Goal: Task Accomplishment & Management: Use online tool/utility

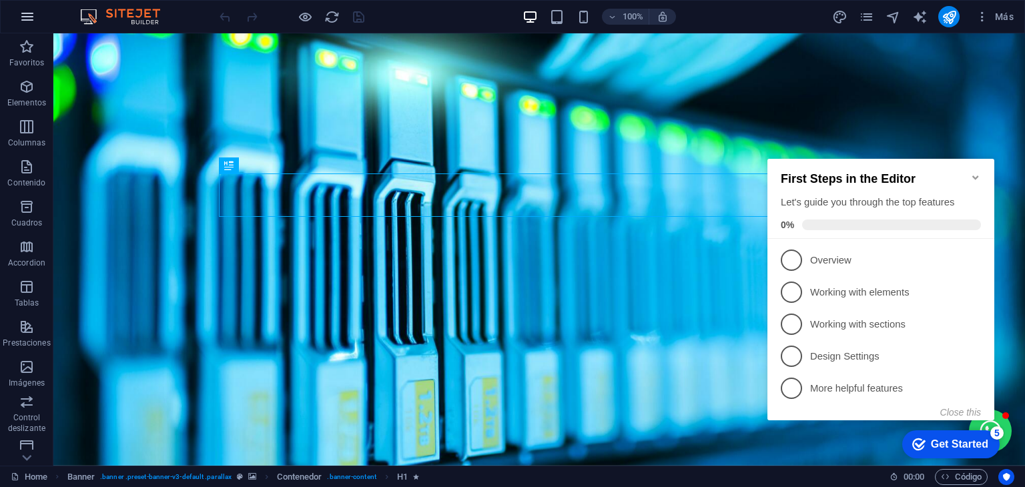
click at [0, 0] on icon "button" at bounding box center [0, 0] width 0 height 0
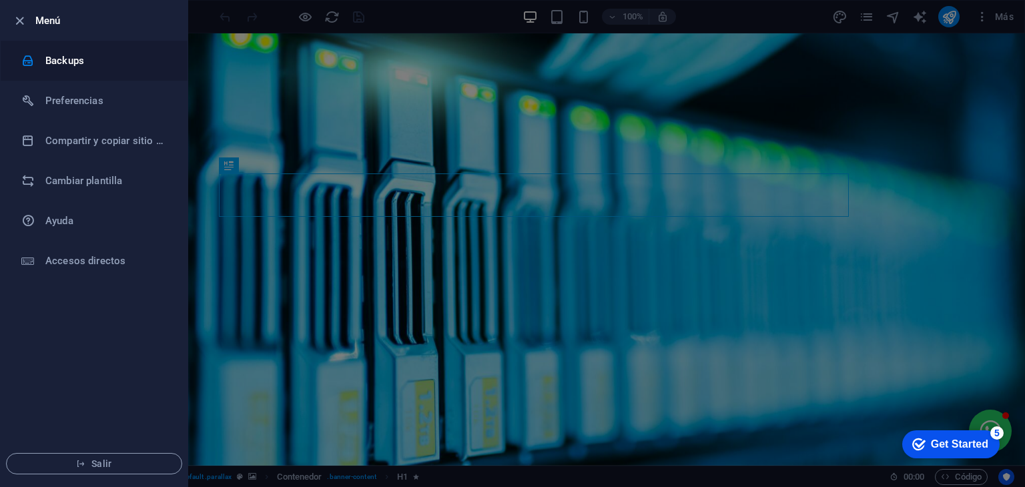
click at [0, 0] on h6 "Backups" at bounding box center [0, 0] width 0 height 0
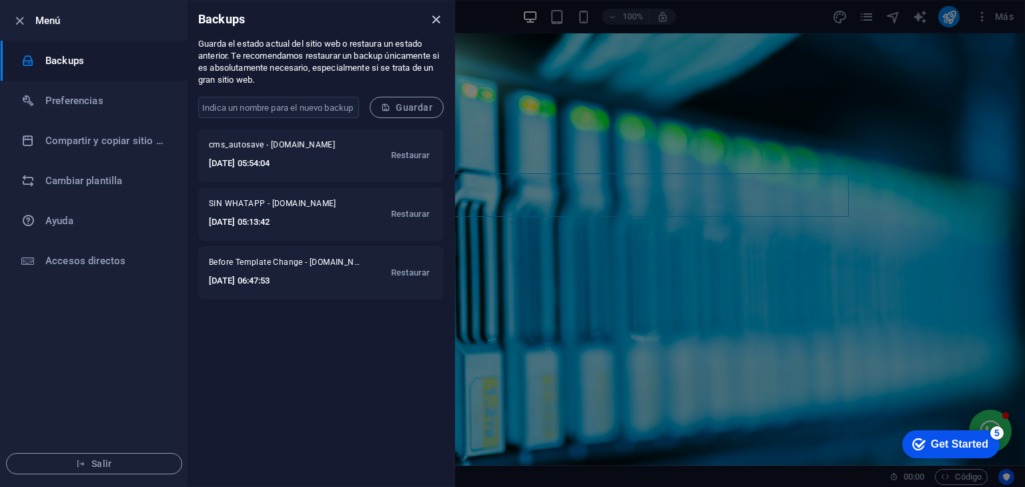
click at [438, 22] on icon "close" at bounding box center [435, 19] width 15 height 15
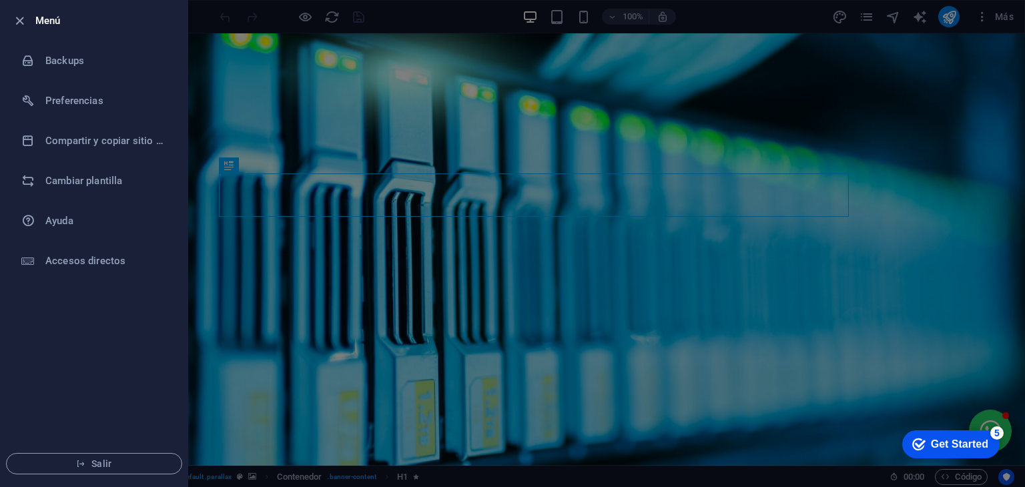
click at [426, 192] on div at bounding box center [512, 243] width 1025 height 487
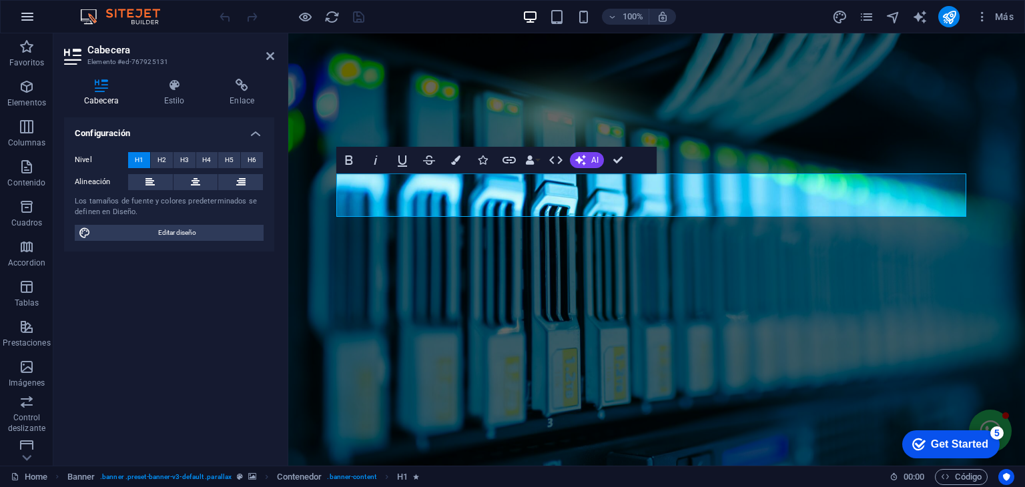
click at [0, 0] on icon "button" at bounding box center [0, 0] width 0 height 0
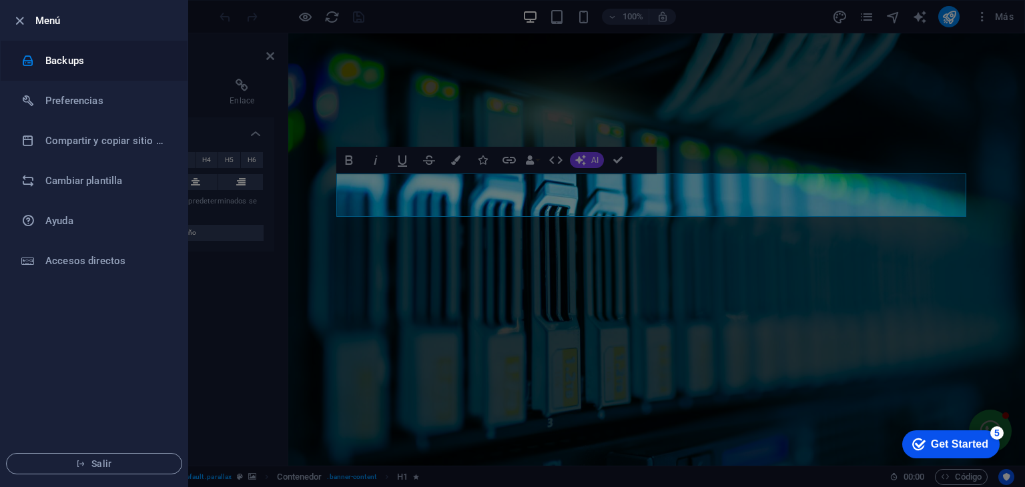
click at [85, 65] on h6 "Backups" at bounding box center [106, 61] width 123 height 16
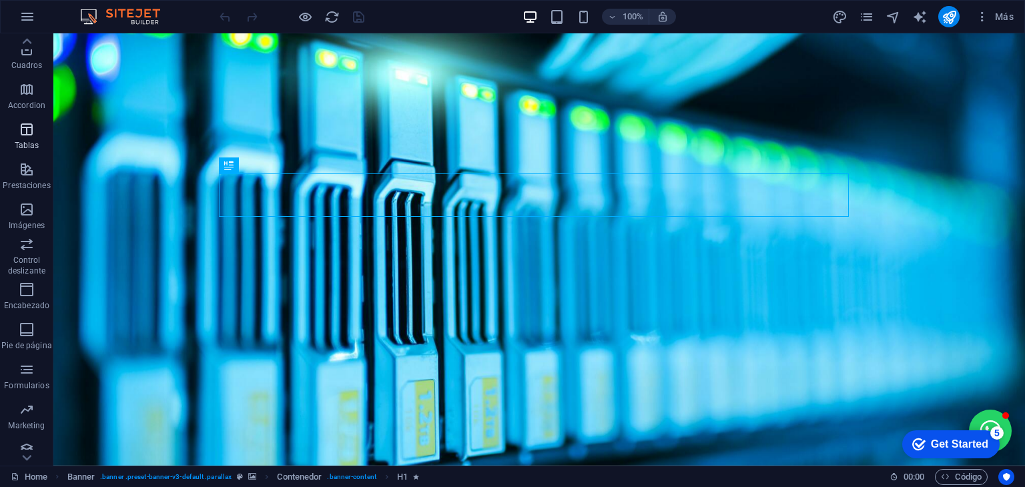
scroll to position [168, 0]
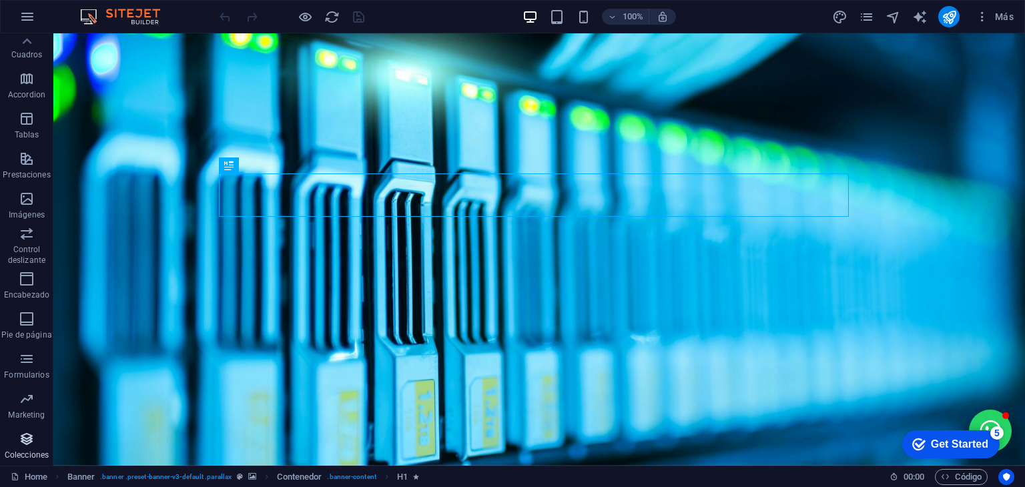
click at [25, 435] on icon "button" at bounding box center [27, 439] width 16 height 16
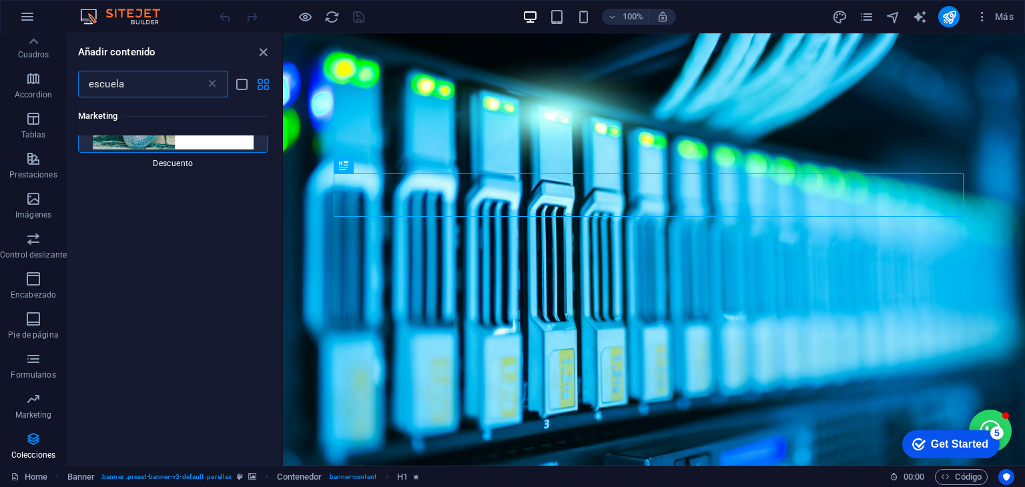
scroll to position [0, 0]
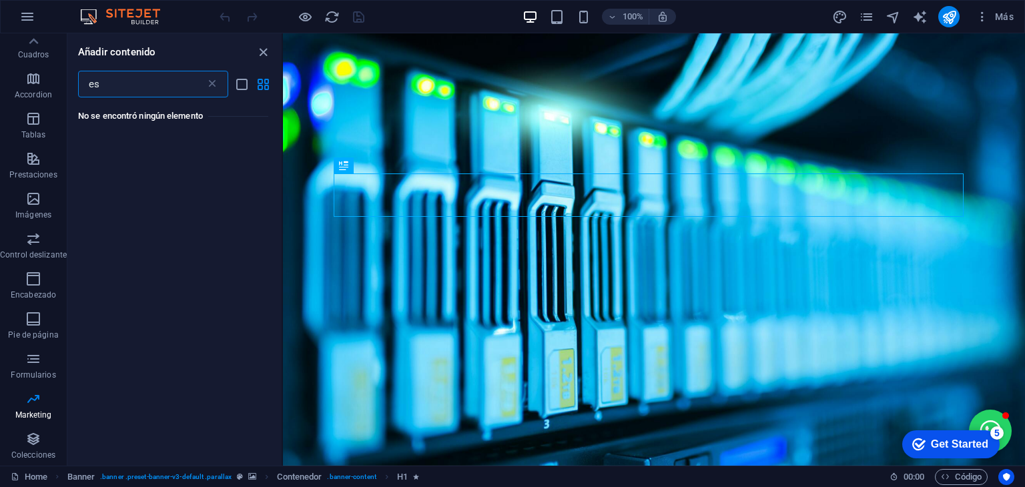
type input "e"
type input "s"
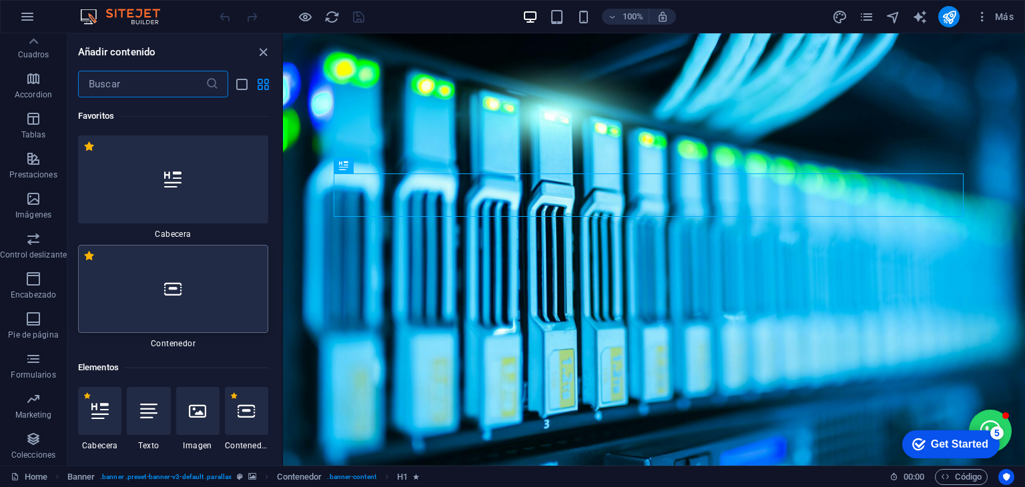
scroll to position [175, 0]
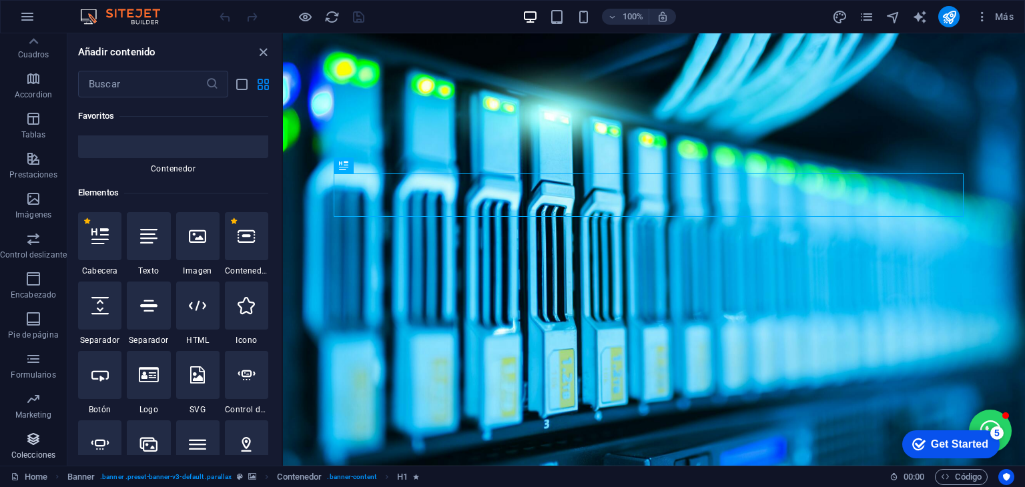
click at [20, 447] on span "Colecciones" at bounding box center [33, 447] width 67 height 32
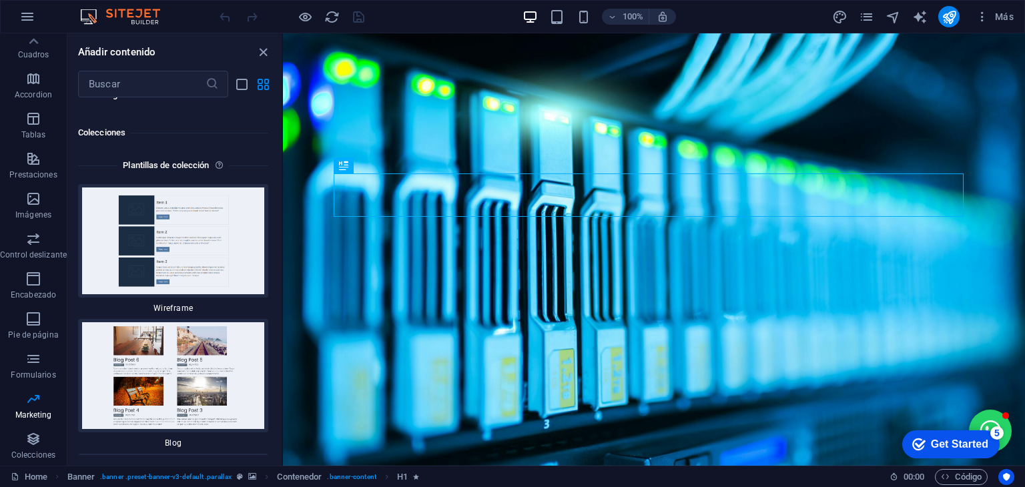
scroll to position [24670, 0]
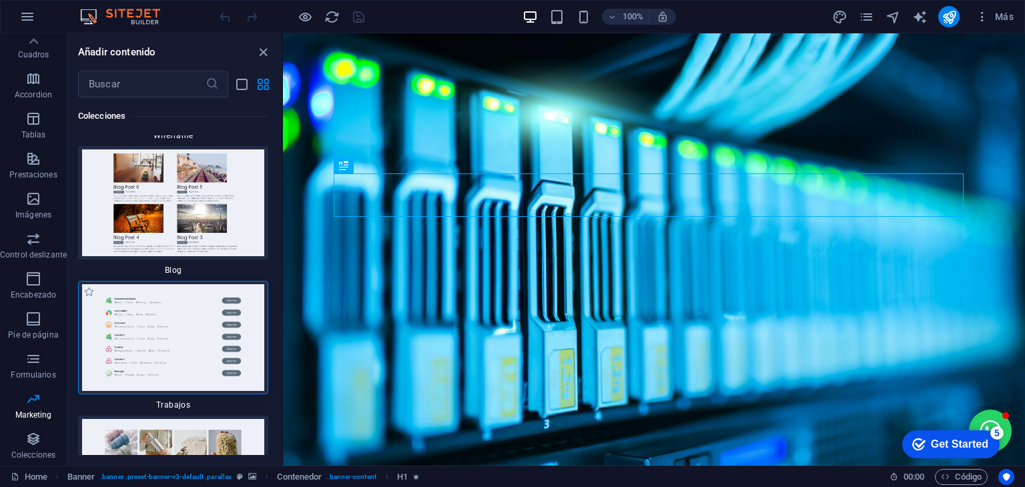
scroll to position [24848, 0]
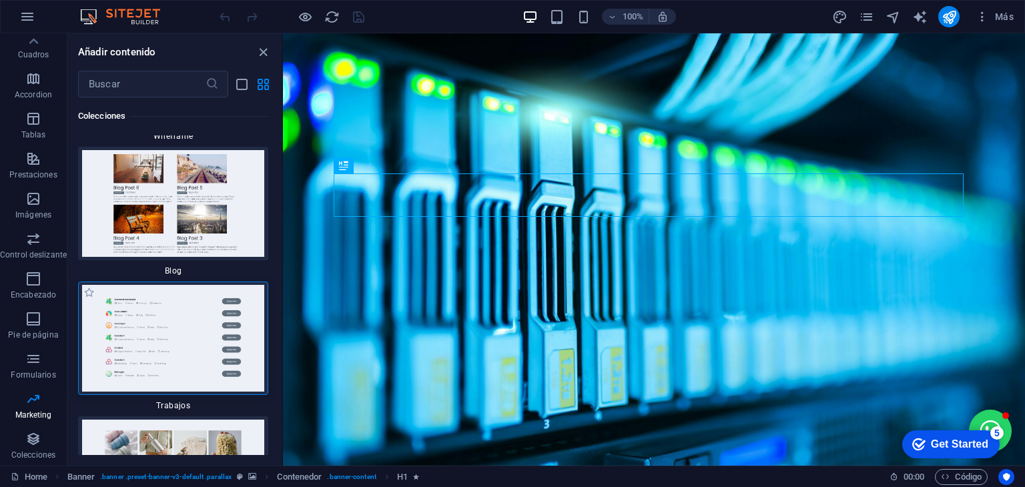
click at [193, 287] on img at bounding box center [172, 338] width 183 height 107
drag, startPoint x: 193, startPoint y: 287, endPoint x: 139, endPoint y: 279, distance: 54.6
click at [139, 285] on img at bounding box center [172, 338] width 183 height 107
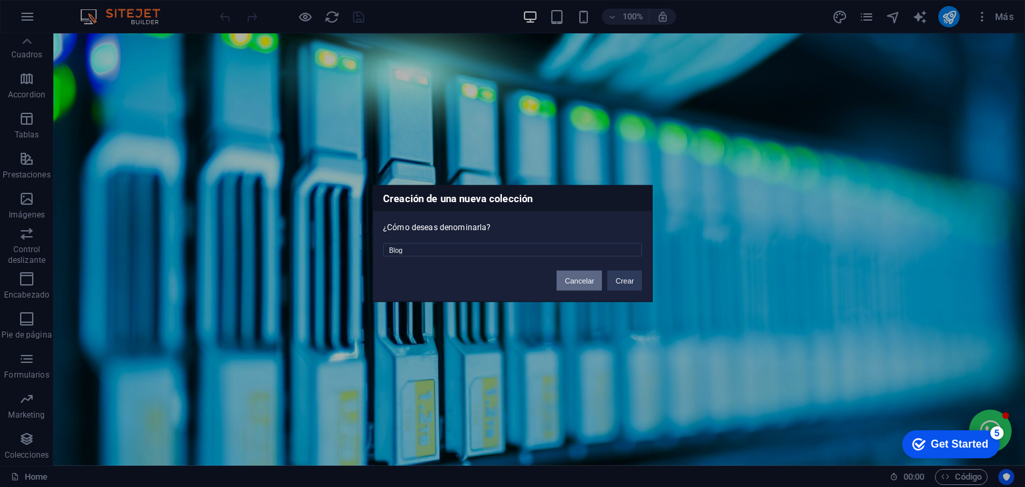
click at [572, 284] on button "Cancelar" at bounding box center [578, 281] width 45 height 20
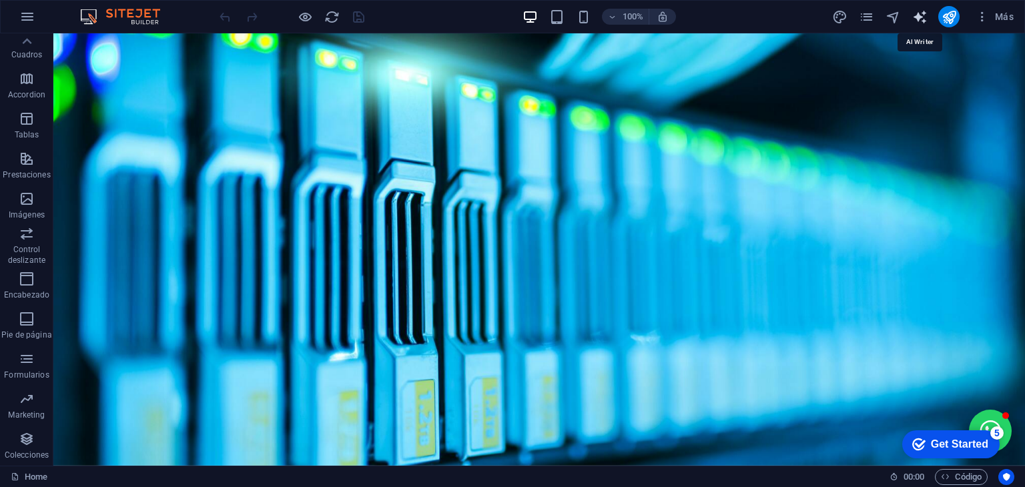
click at [920, 19] on icon "text_generator" at bounding box center [919, 16] width 15 height 15
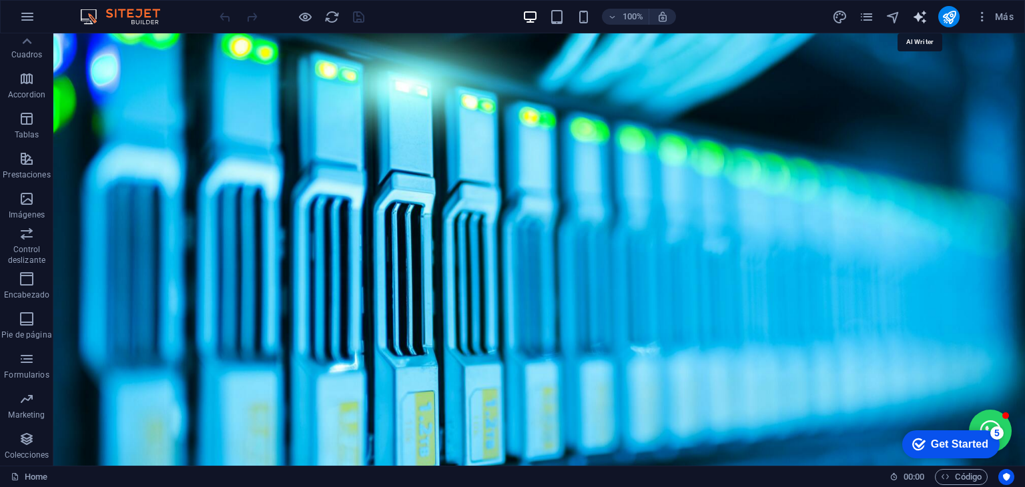
select select "English"
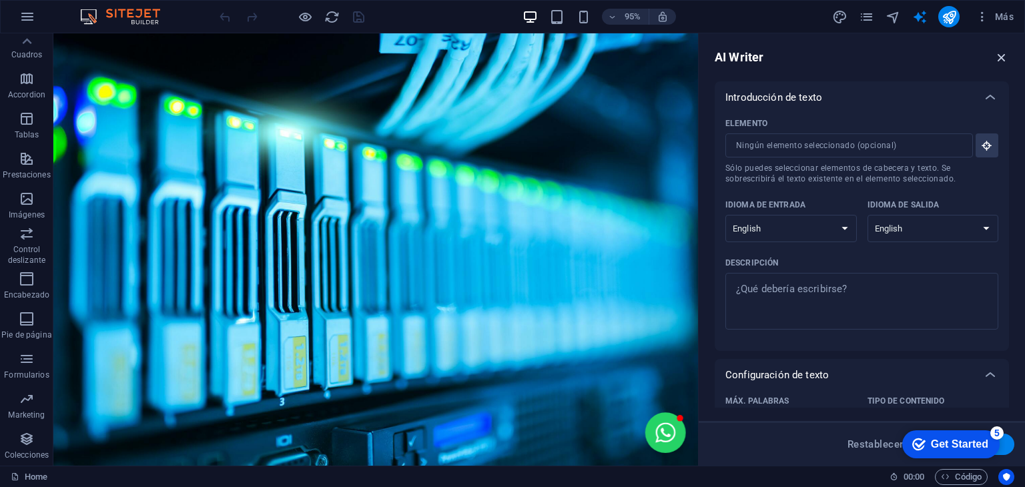
click at [998, 61] on icon "button" at bounding box center [1001, 57] width 15 height 15
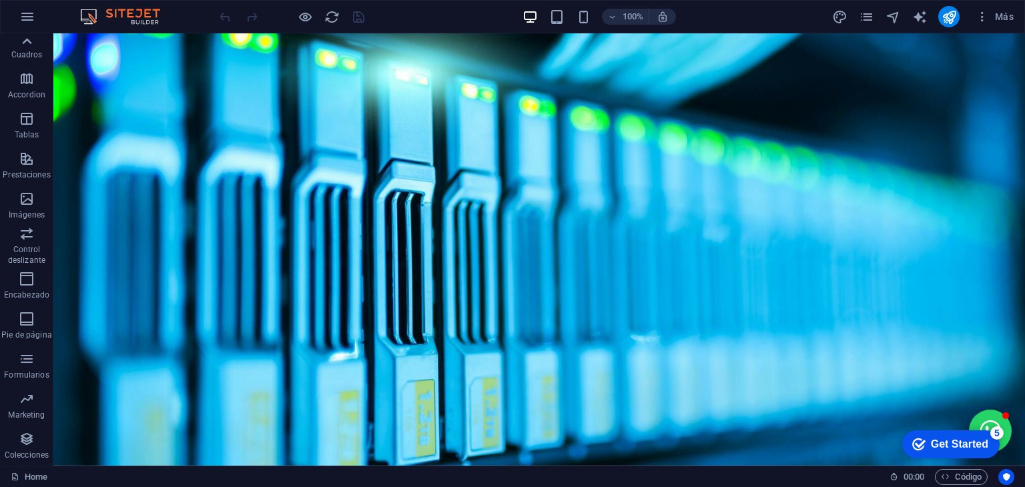
click at [27, 46] on icon at bounding box center [26, 41] width 19 height 19
click at [26, 88] on icon "button" at bounding box center [27, 87] width 16 height 16
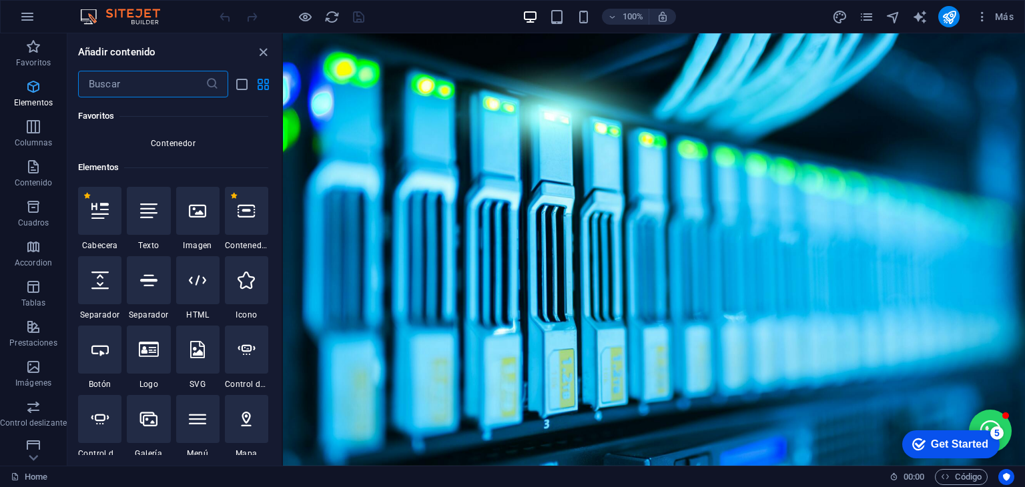
scroll to position [251, 0]
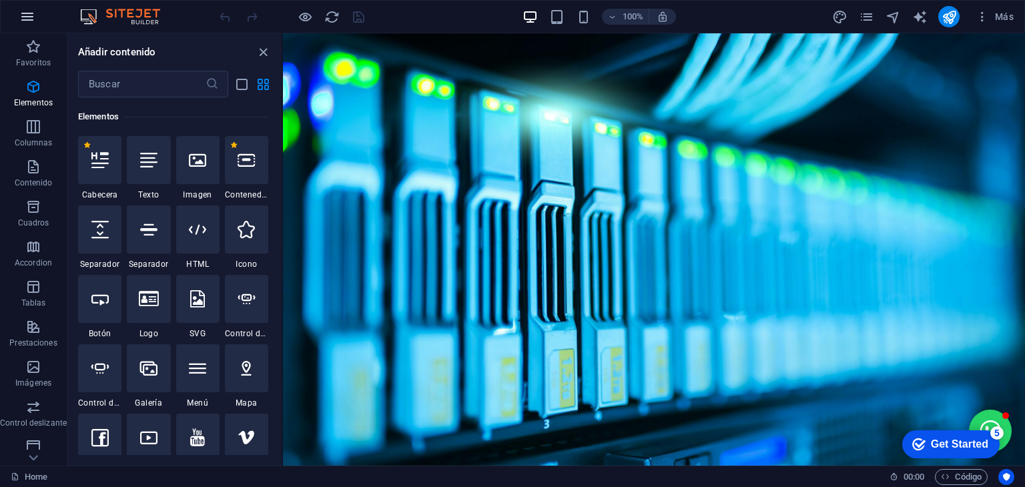
click at [0, 0] on icon "button" at bounding box center [0, 0] width 0 height 0
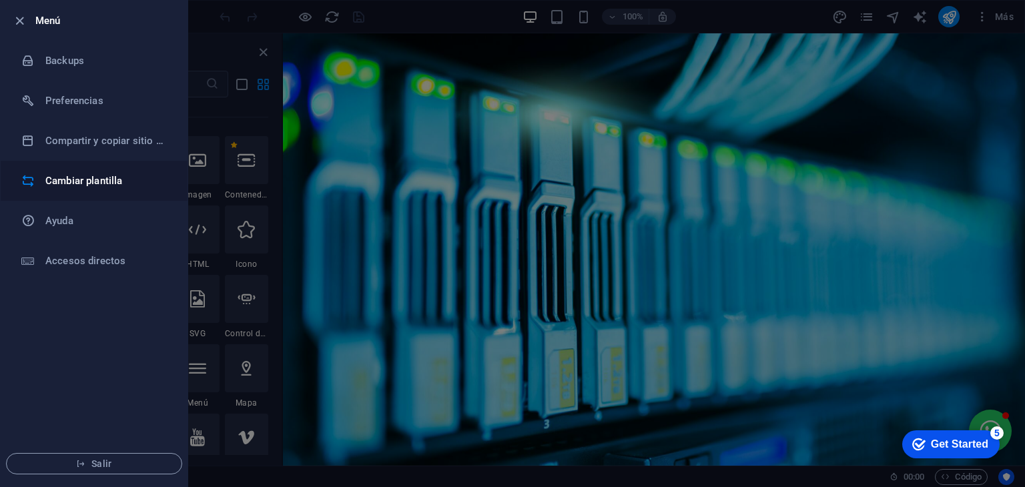
click at [107, 189] on li "Cambiar plantilla" at bounding box center [94, 181] width 187 height 40
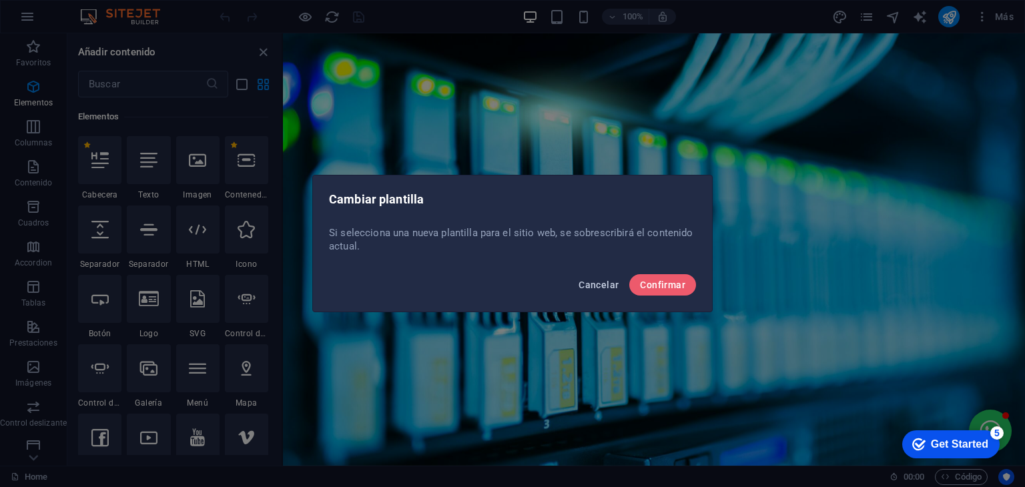
click at [596, 284] on span "Cancelar" at bounding box center [598, 285] width 40 height 11
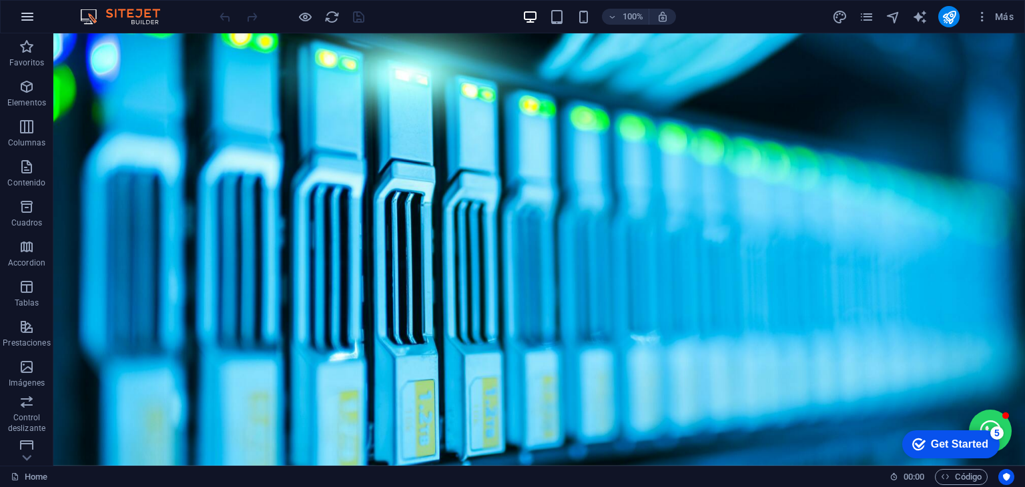
click at [0, 0] on icon "button" at bounding box center [0, 0] width 0 height 0
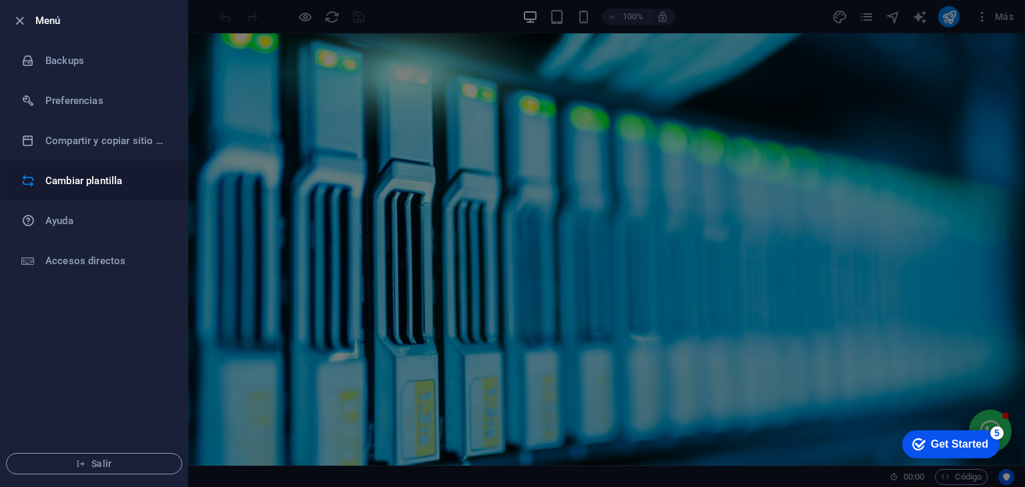
click at [104, 190] on li "Cambiar plantilla" at bounding box center [94, 181] width 187 height 40
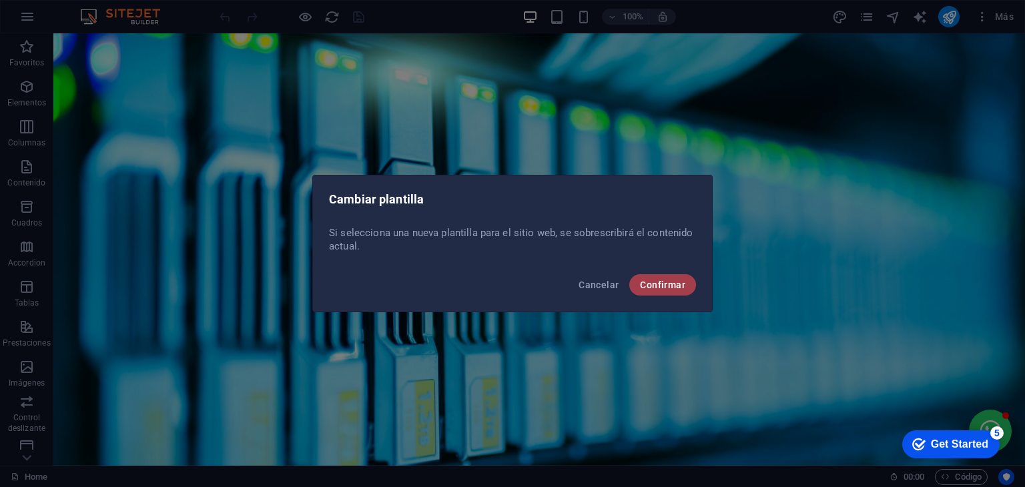
click at [663, 289] on span "Confirmar" at bounding box center [662, 285] width 45 height 11
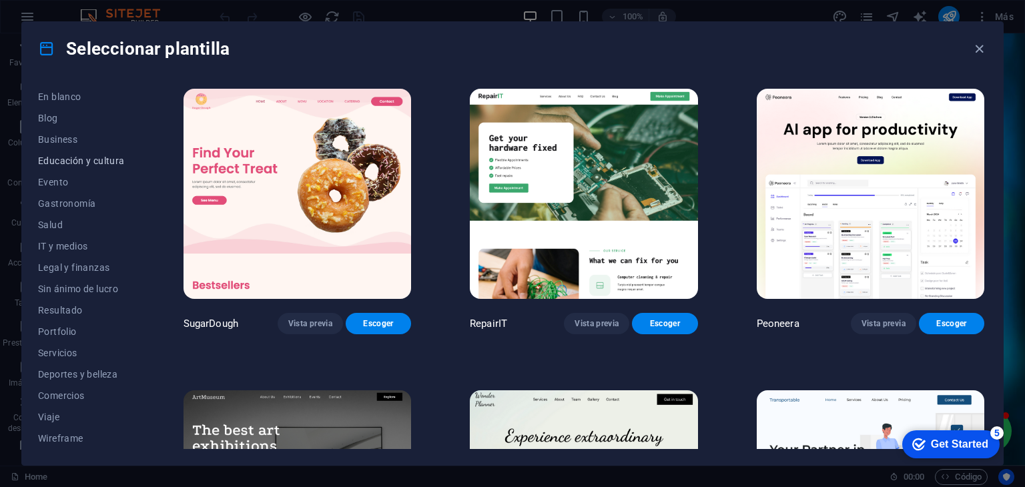
scroll to position [0, 0]
click at [76, 331] on span "Educación y cultura" at bounding box center [81, 331] width 87 height 11
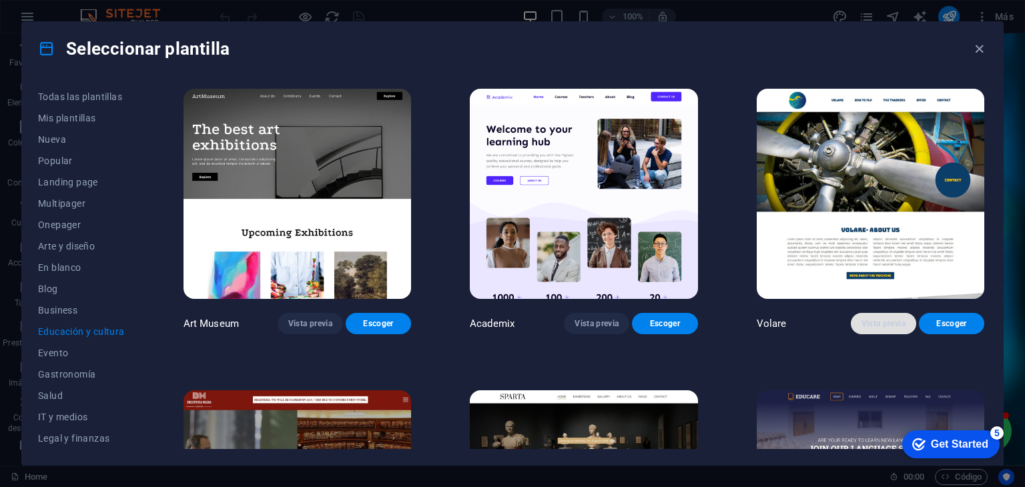
click at [869, 320] on span "Vista previa" at bounding box center [883, 323] width 44 height 11
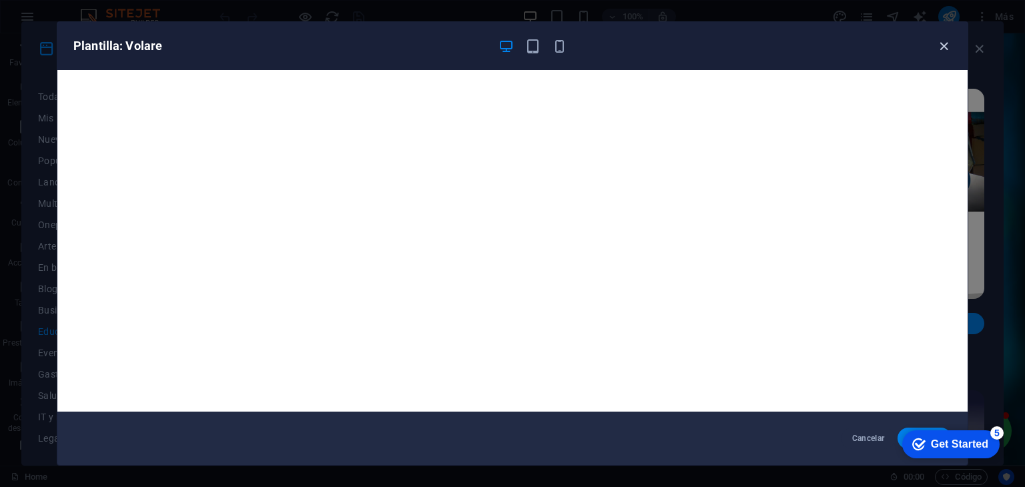
click at [940, 44] on icon "button" at bounding box center [943, 46] width 15 height 15
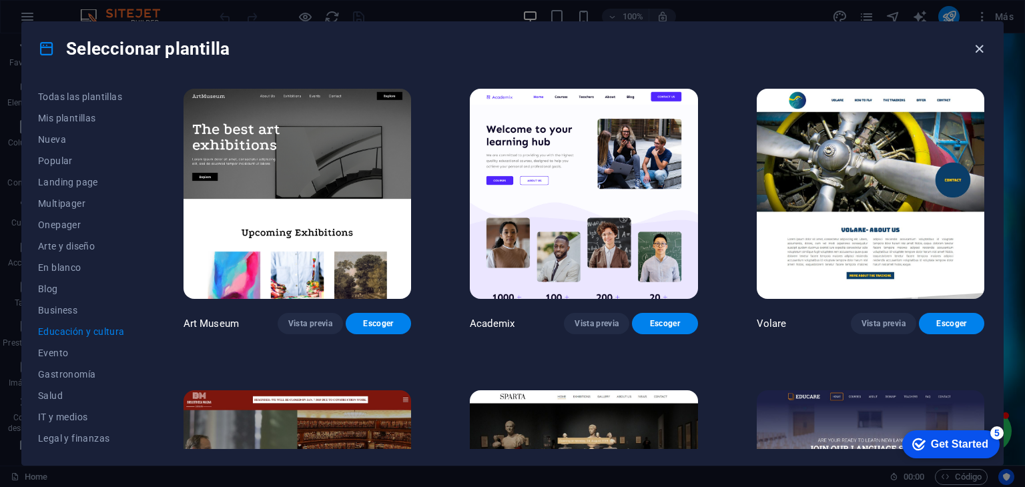
click at [981, 43] on icon "button" at bounding box center [978, 48] width 15 height 15
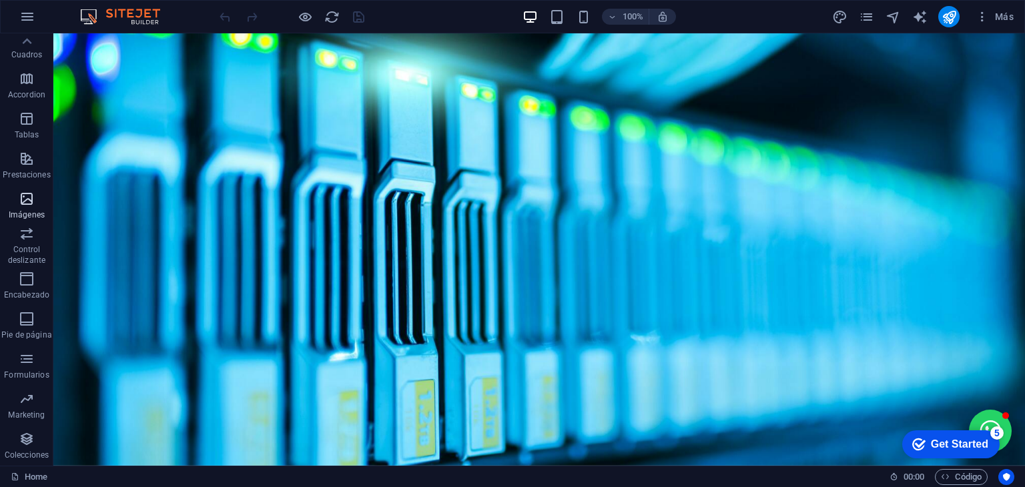
scroll to position [167, 0]
click at [27, 442] on icon "button" at bounding box center [27, 440] width 16 height 16
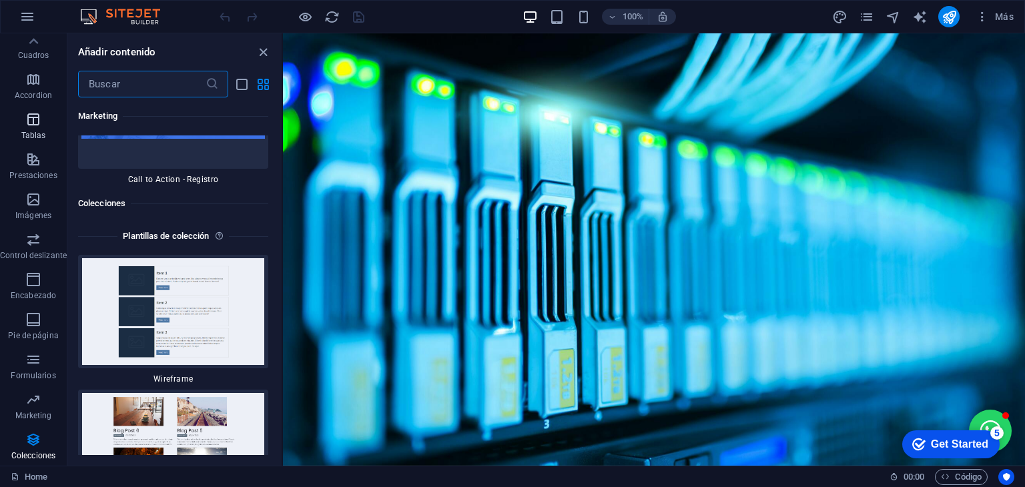
scroll to position [0, 0]
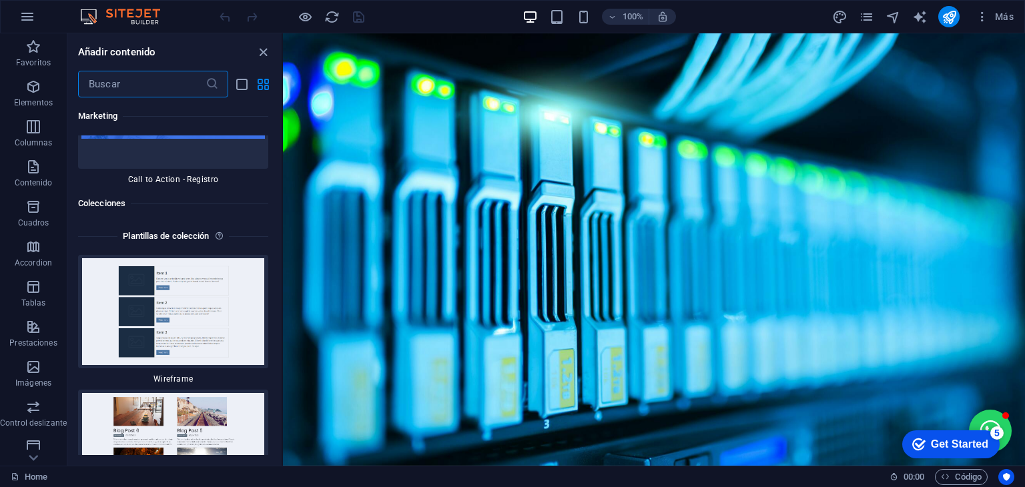
click at [133, 86] on input "text" at bounding box center [141, 84] width 127 height 27
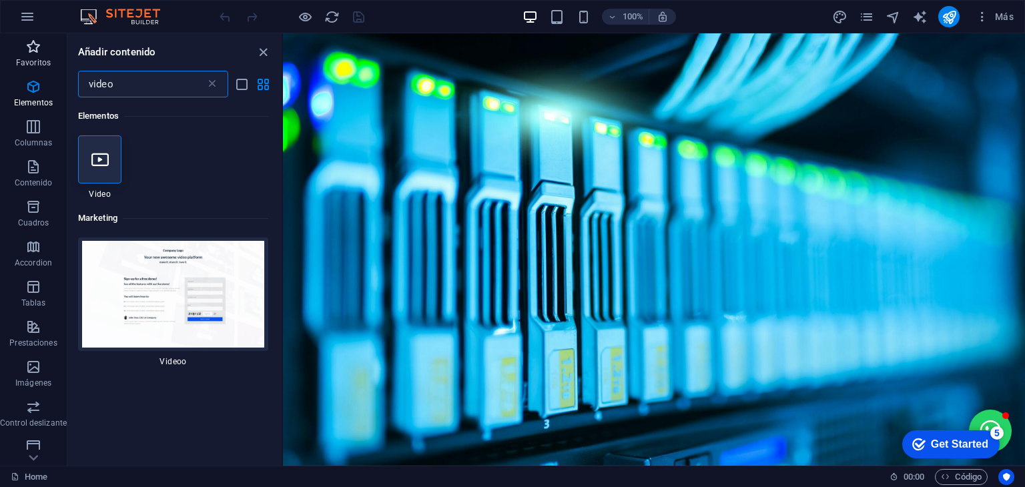
type input "video"
click at [37, 61] on p "Favoritos" at bounding box center [33, 62] width 35 height 11
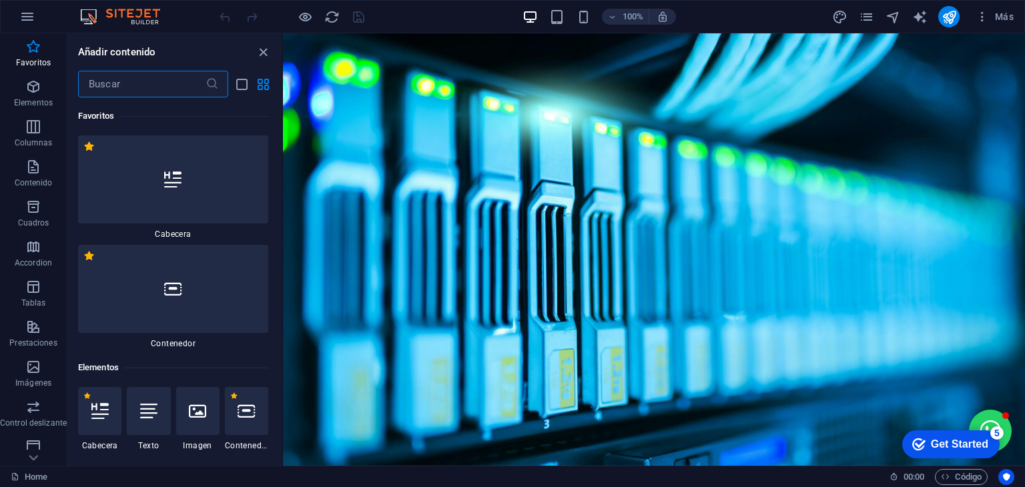
click at [125, 93] on input "text" at bounding box center [141, 84] width 127 height 27
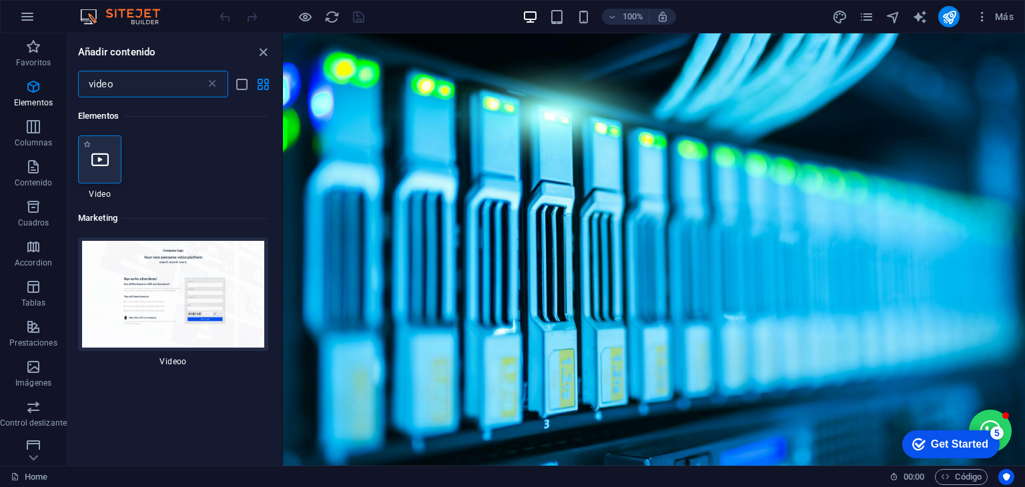
type input "video"
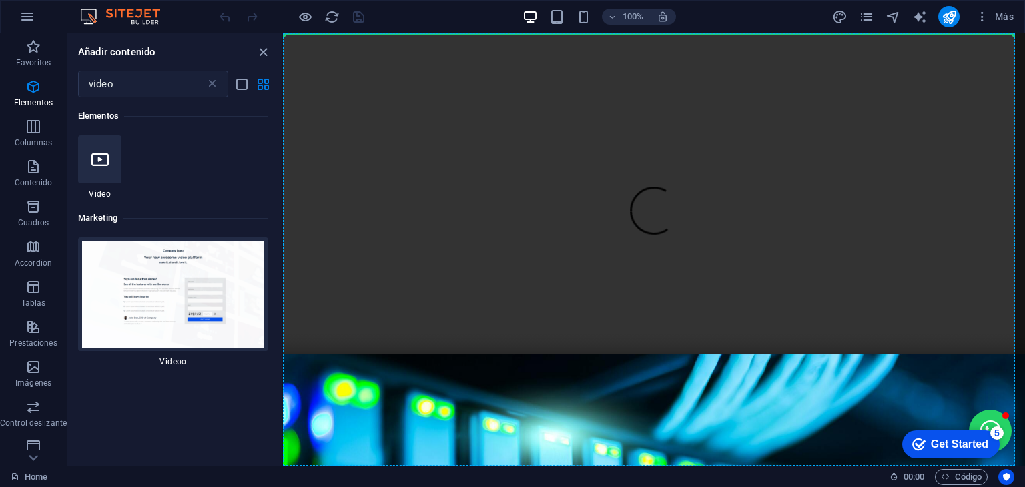
select select "%"
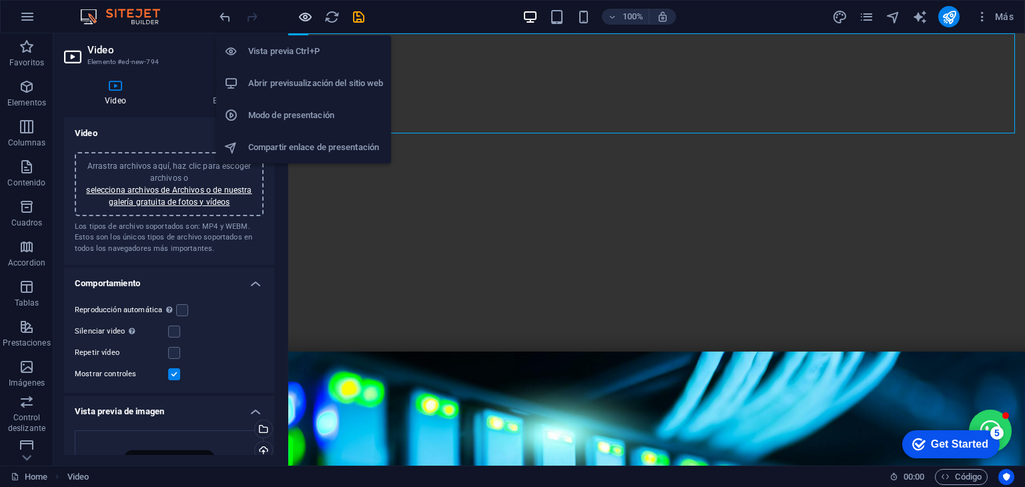
click at [0, 0] on icon "button" at bounding box center [0, 0] width 0 height 0
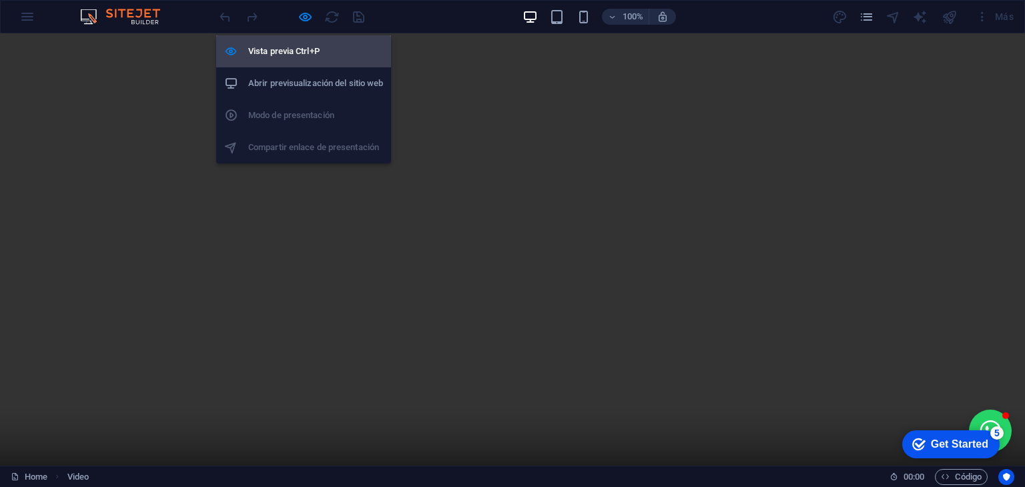
click at [305, 49] on h6 "Vista previa Ctrl+P" at bounding box center [315, 51] width 135 height 16
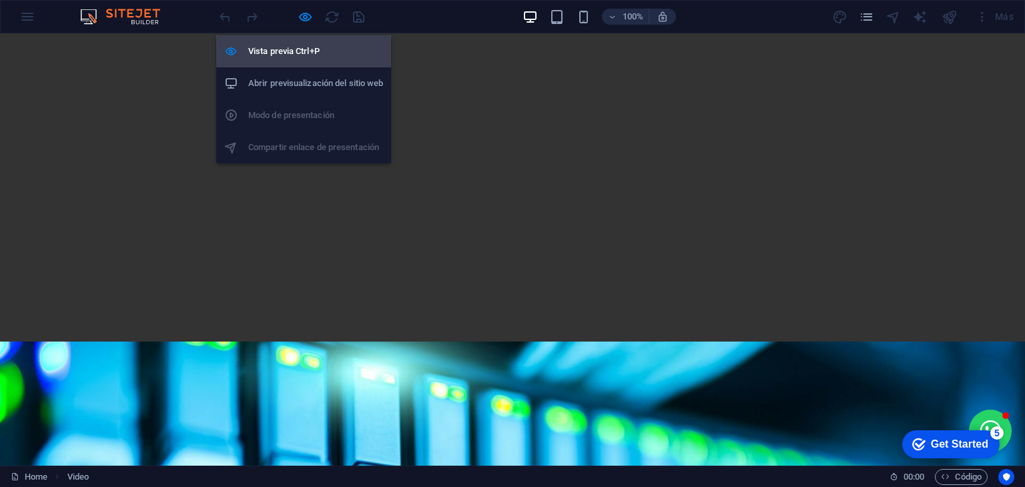
select select "%"
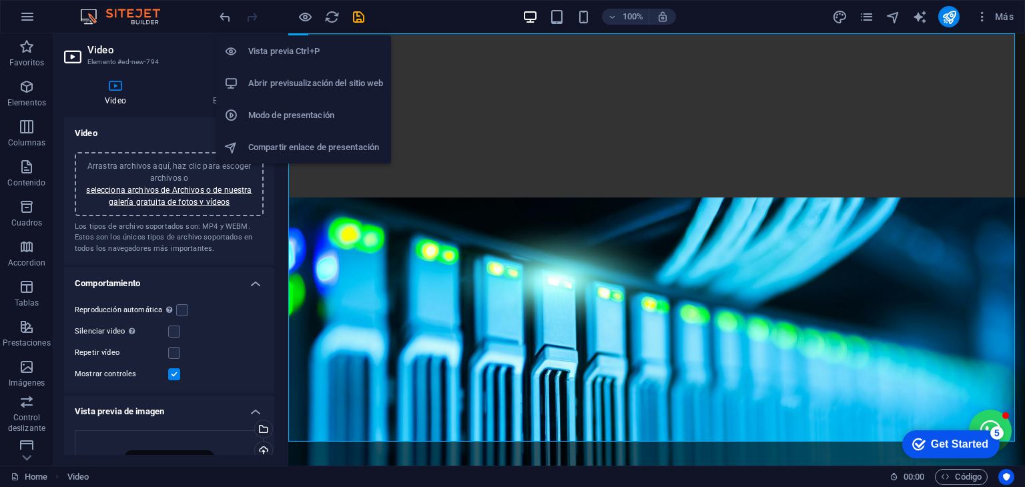
click at [305, 49] on h6 "Vista previa Ctrl+P" at bounding box center [315, 51] width 135 height 16
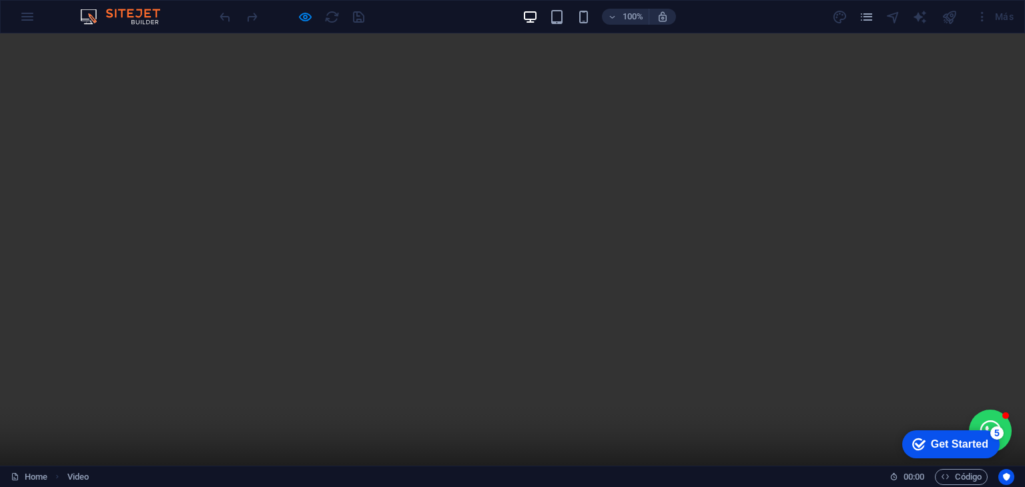
click at [416, 243] on video at bounding box center [512, 289] width 1025 height 512
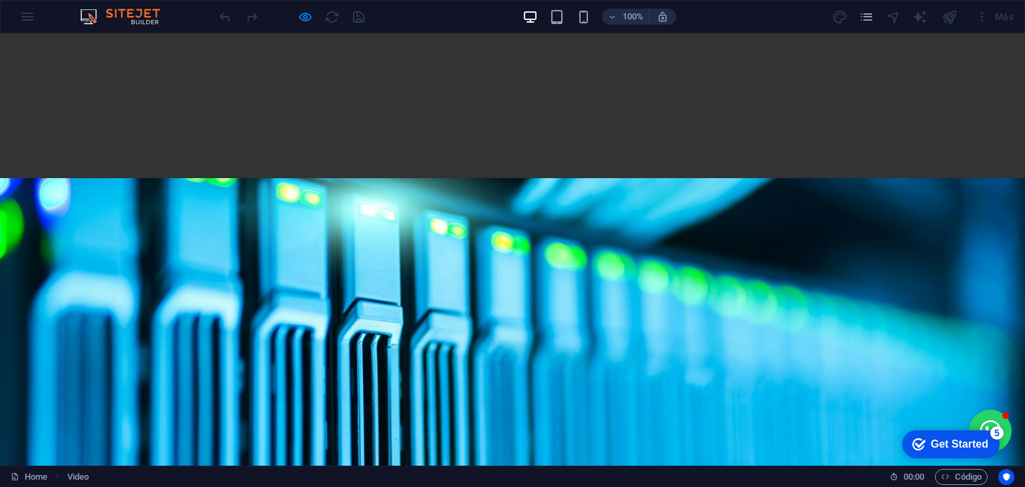
scroll to position [173, 0]
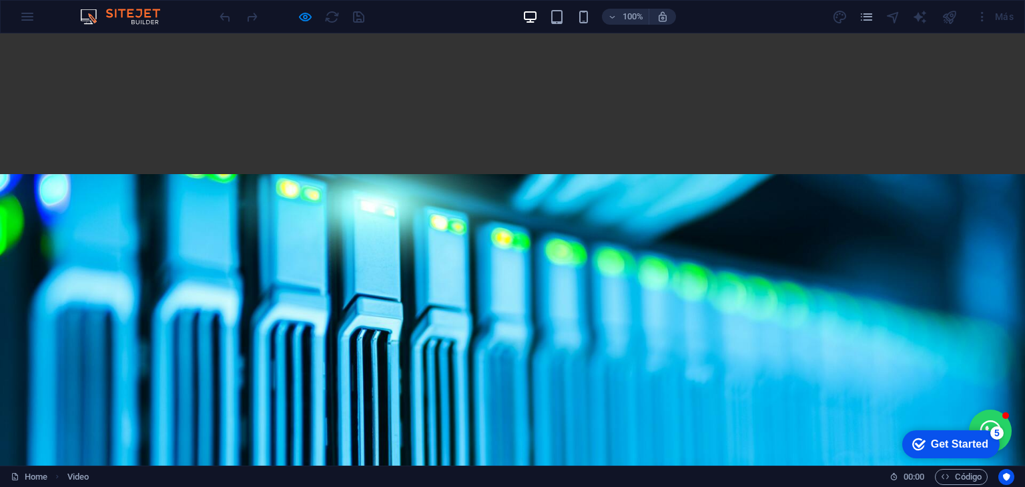
drag, startPoint x: 490, startPoint y: 70, endPoint x: 476, endPoint y: 132, distance: 63.6
click at [476, 132] on video at bounding box center [512, 117] width 1025 height 512
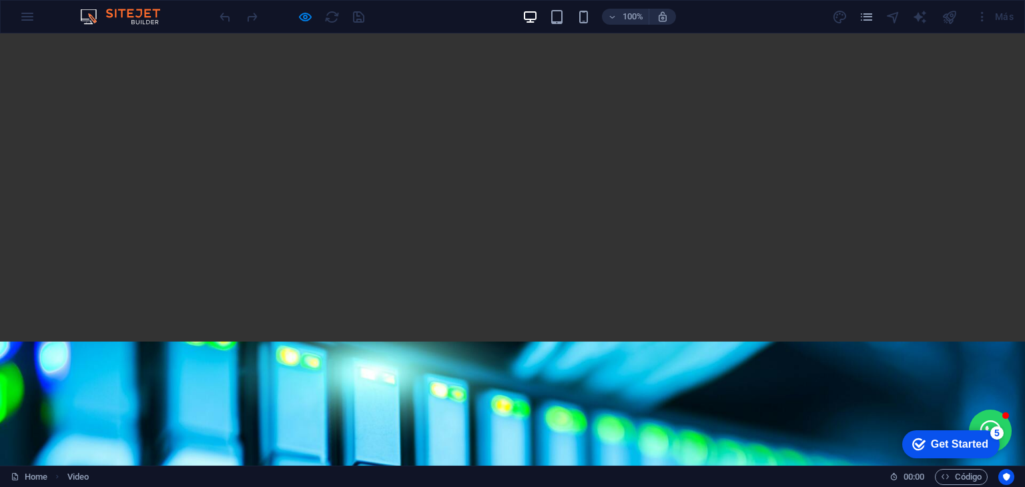
select select "%"
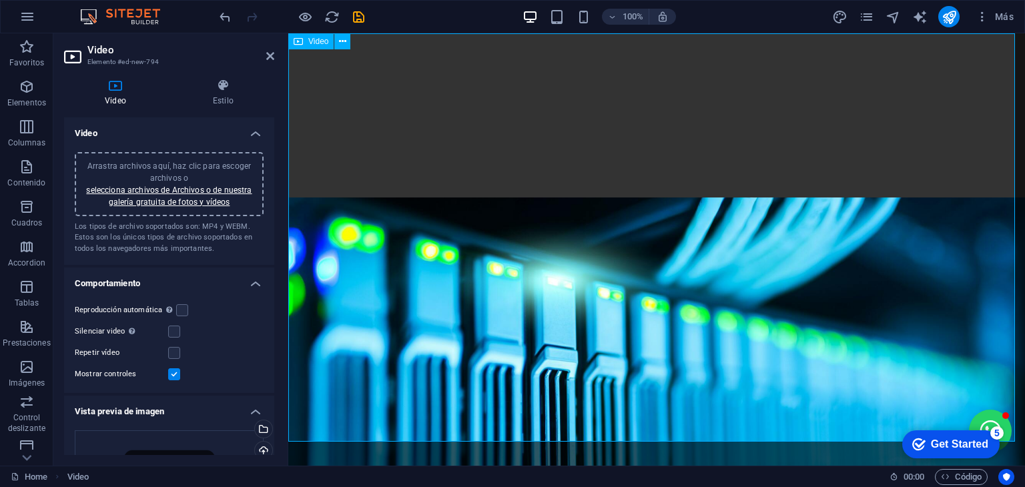
click at [698, 117] on figure at bounding box center [656, 217] width 737 height 368
click at [219, 87] on icon at bounding box center [223, 85] width 102 height 13
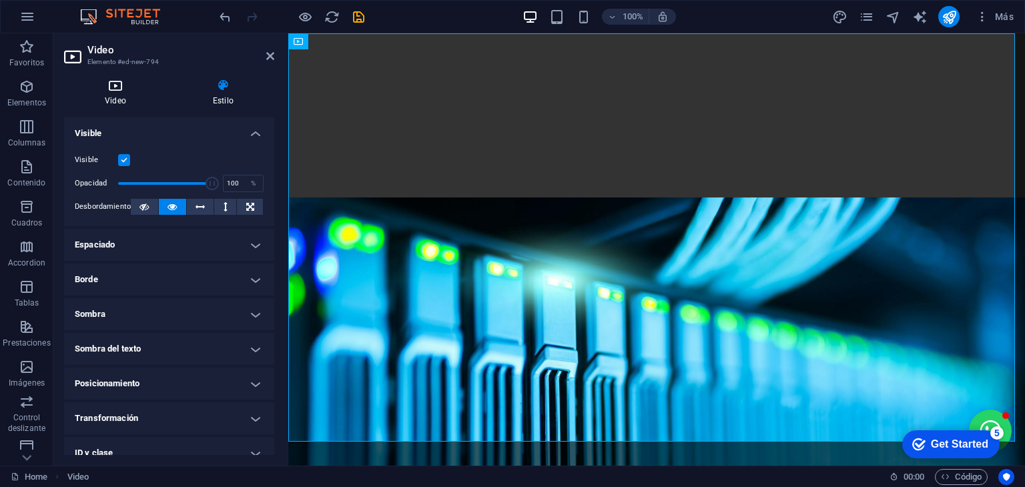
click at [122, 90] on icon at bounding box center [115, 85] width 103 height 13
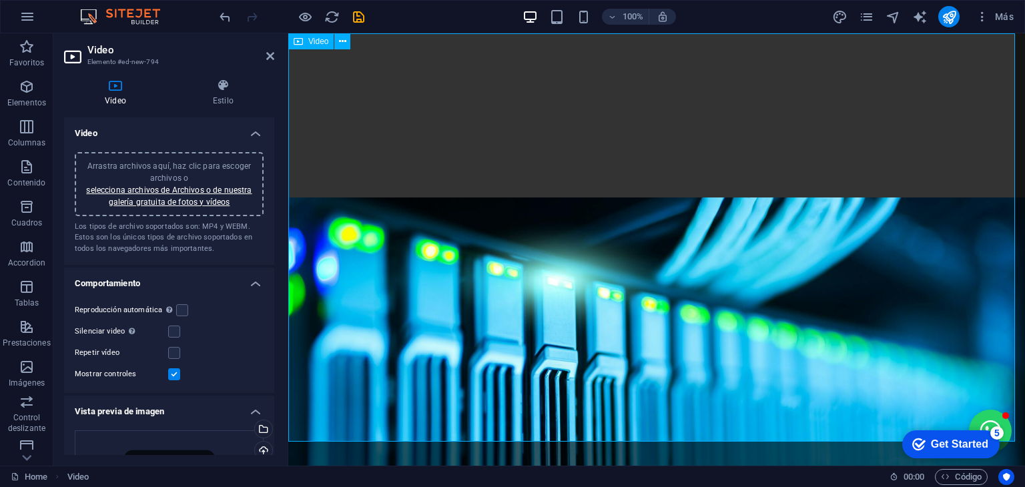
click at [414, 167] on figure at bounding box center [656, 217] width 737 height 368
click at [358, 369] on figure at bounding box center [656, 217] width 737 height 368
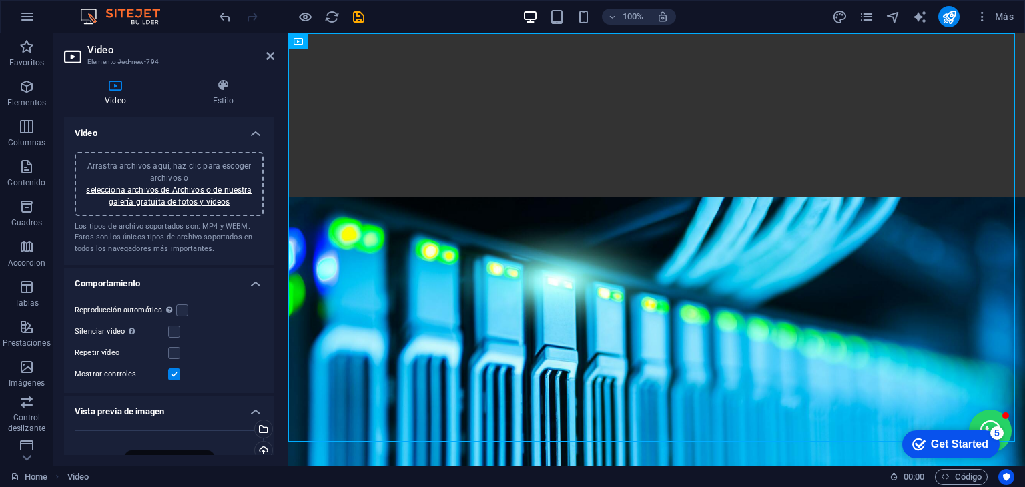
drag, startPoint x: 578, startPoint y: 69, endPoint x: 406, endPoint y: 136, distance: 185.5
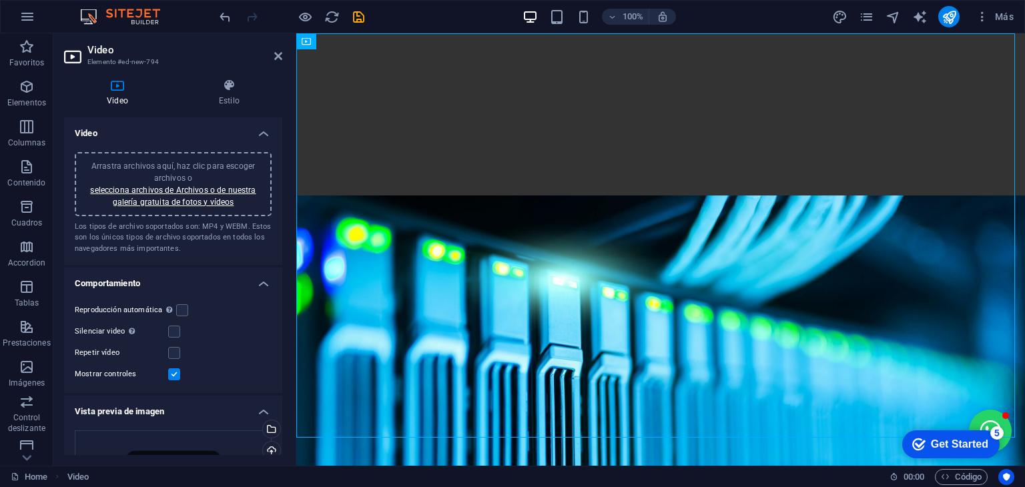
drag, startPoint x: 287, startPoint y: 33, endPoint x: 183, endPoint y: 111, distance: 129.2
click at [183, 111] on aside "Video Elemento #ed-new-794 Video Estilo Video Arrastra archivos aquí, haz clic …" at bounding box center [174, 249] width 243 height 432
click at [359, 297] on figure at bounding box center [660, 215] width 729 height 364
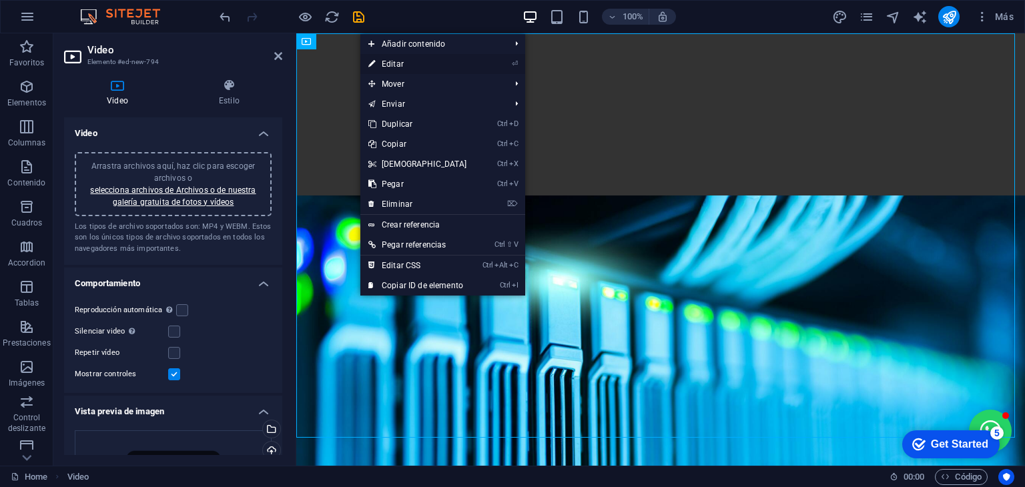
click at [441, 67] on link "⏎ Editar" at bounding box center [417, 64] width 115 height 20
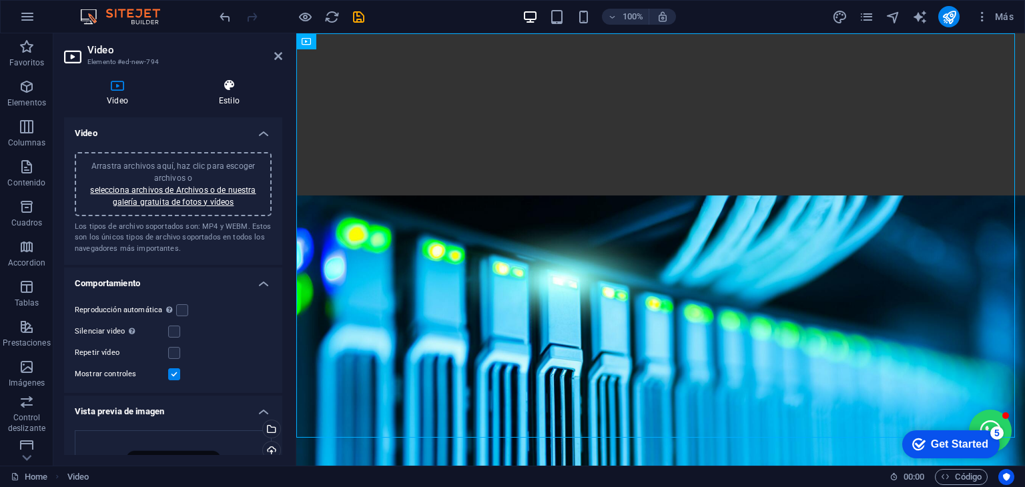
click at [229, 89] on icon at bounding box center [229, 85] width 106 height 13
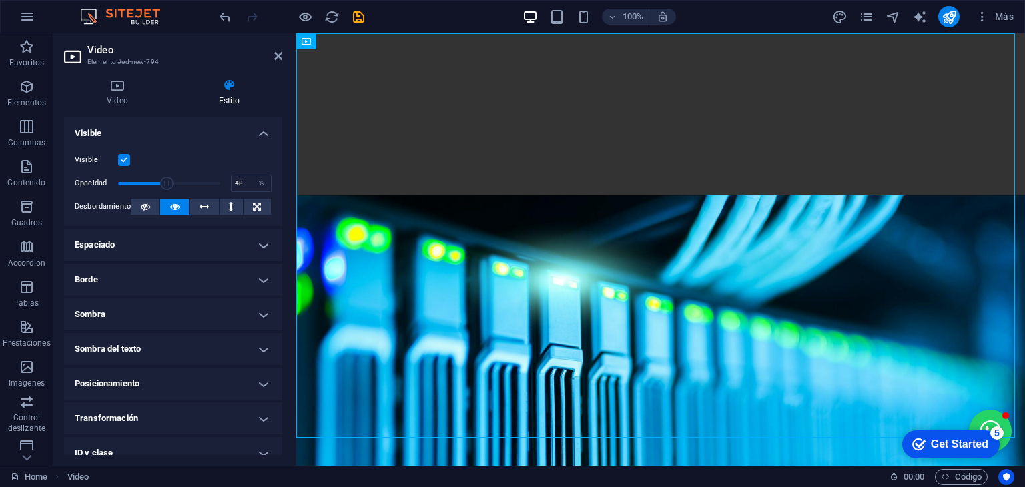
drag, startPoint x: 213, startPoint y: 181, endPoint x: 165, endPoint y: 181, distance: 48.0
click at [165, 181] on span at bounding box center [166, 183] width 13 height 13
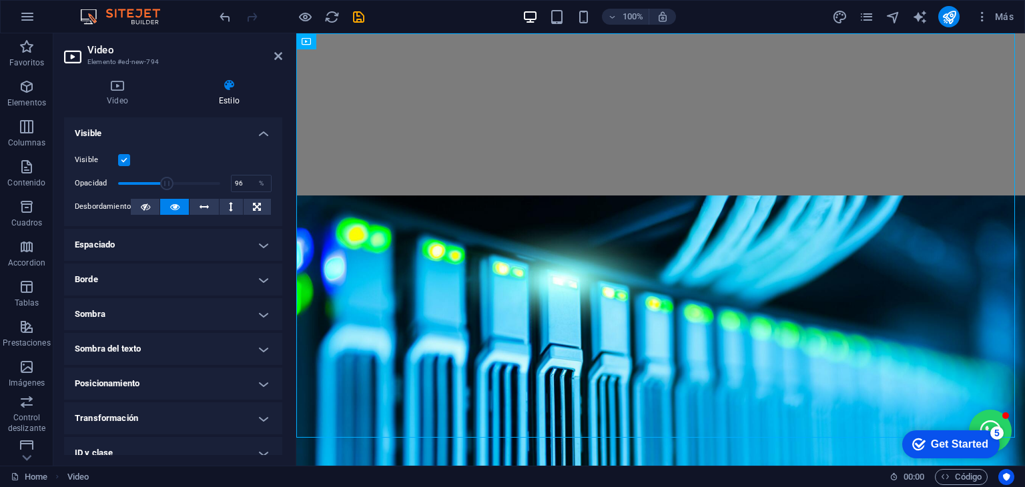
type input "100"
drag, startPoint x: 165, startPoint y: 181, endPoint x: 242, endPoint y: 193, distance: 76.9
click at [242, 193] on div "Opacidad 100 %" at bounding box center [173, 183] width 197 height 20
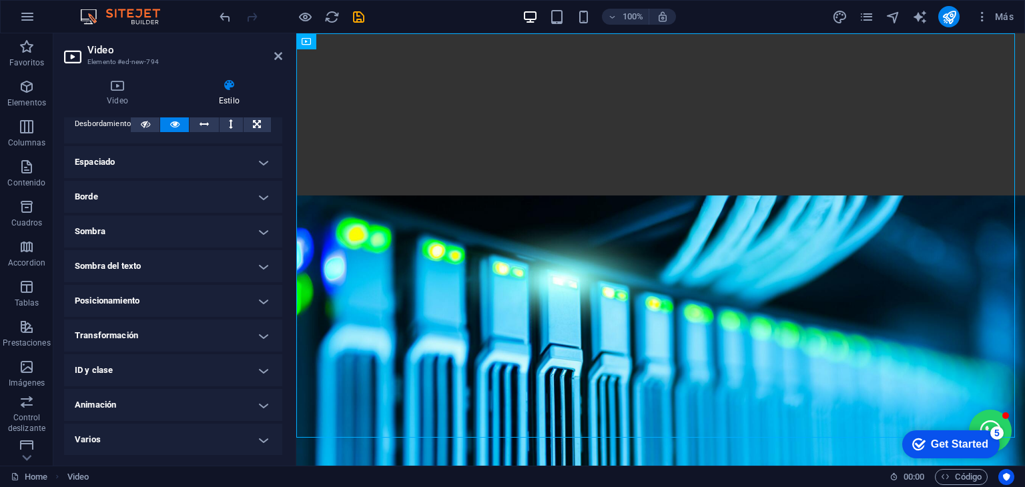
scroll to position [82, 0]
click at [228, 407] on h4 "Animación" at bounding box center [173, 406] width 218 height 32
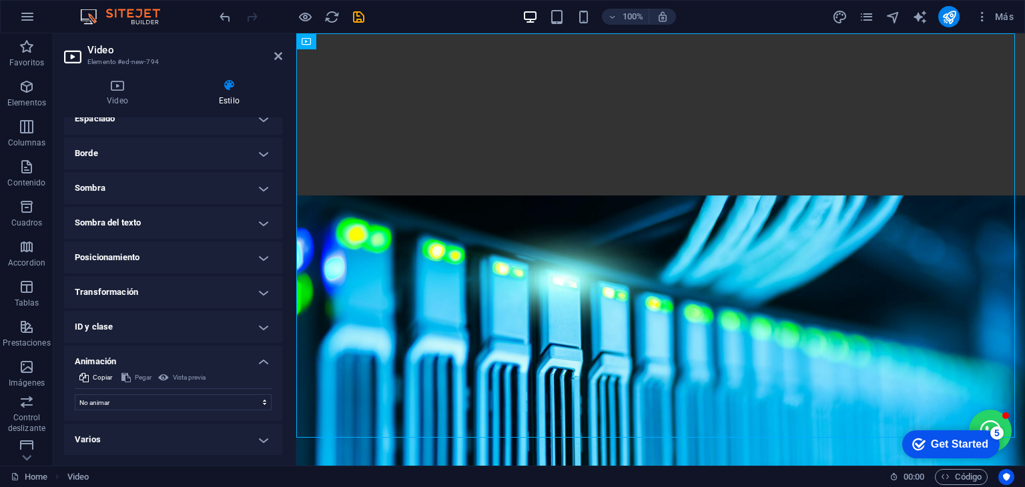
scroll to position [125, 0]
click at [228, 407] on select "No animar Mostrar / Ocultar Subir/bajar Acercar/alejar Deslizar de izquierda a …" at bounding box center [173, 403] width 197 height 16
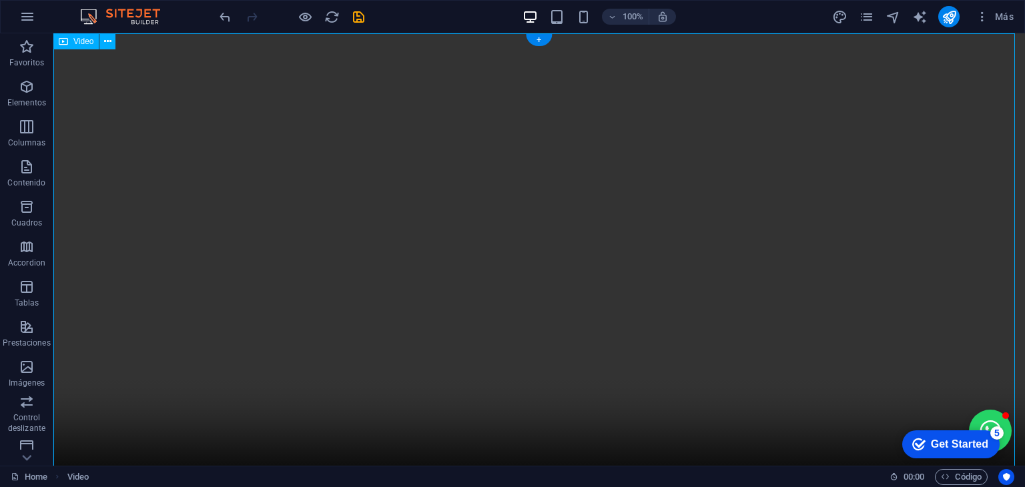
click at [282, 305] on figure at bounding box center [538, 276] width 971 height 486
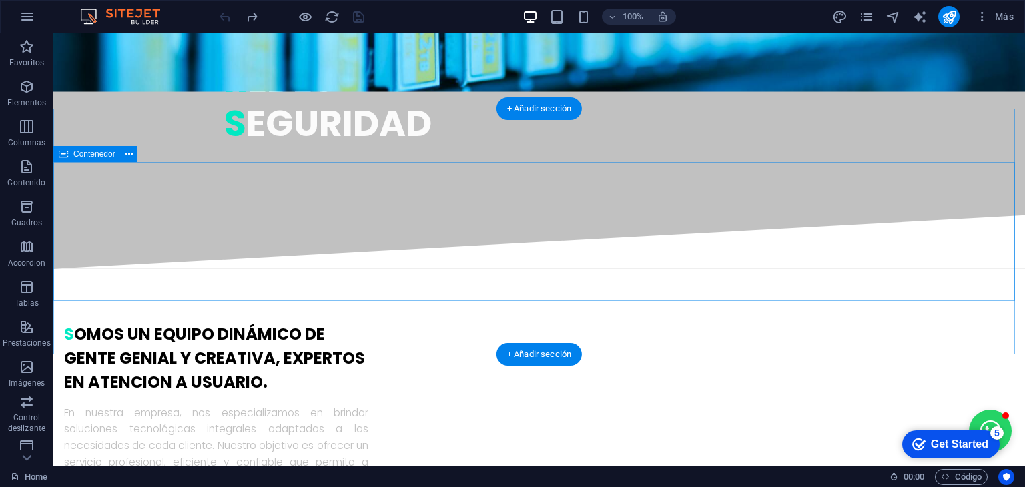
scroll to position [582, 0]
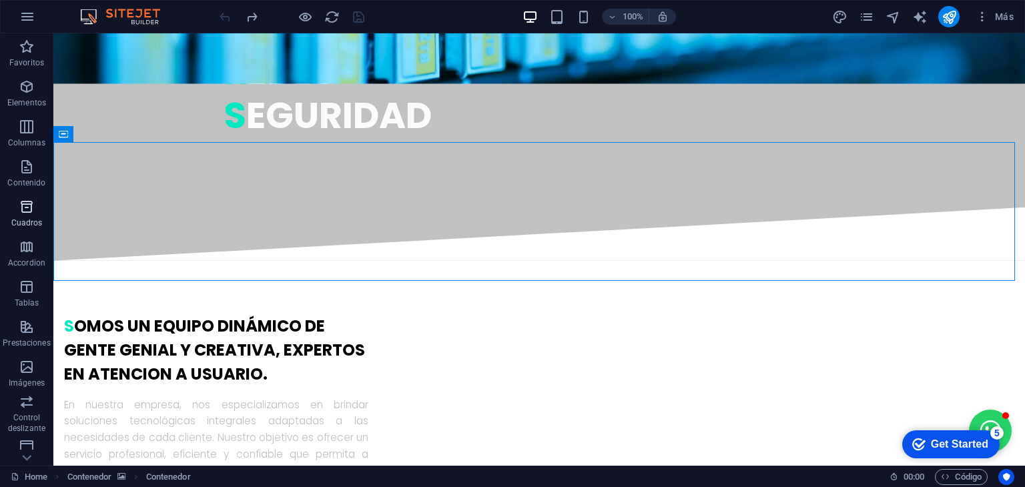
click at [31, 211] on icon "button" at bounding box center [27, 207] width 16 height 16
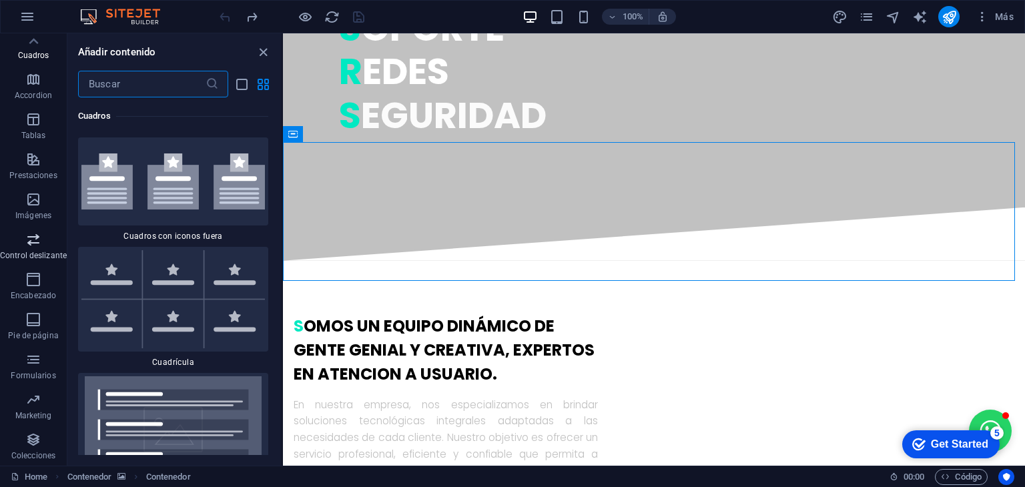
scroll to position [0, 0]
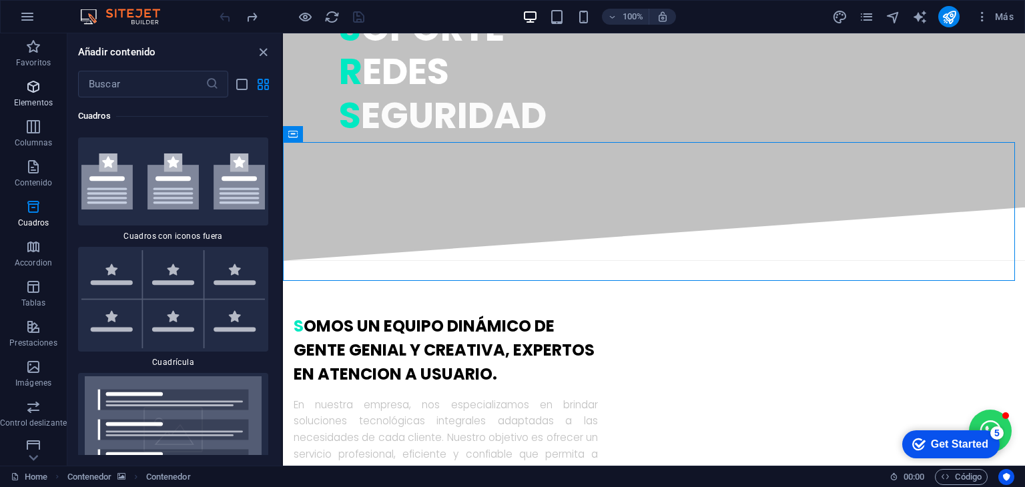
click at [33, 94] on icon "button" at bounding box center [33, 87] width 16 height 16
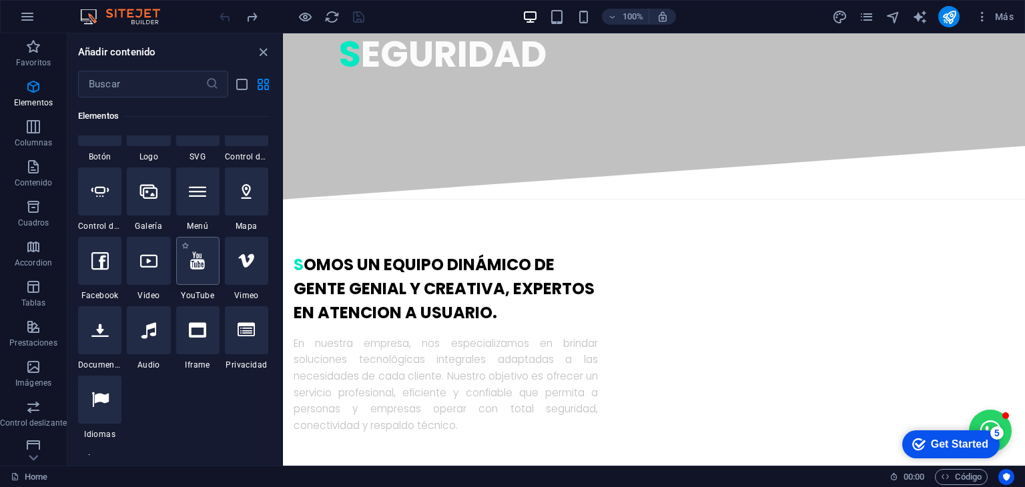
scroll to position [691, 0]
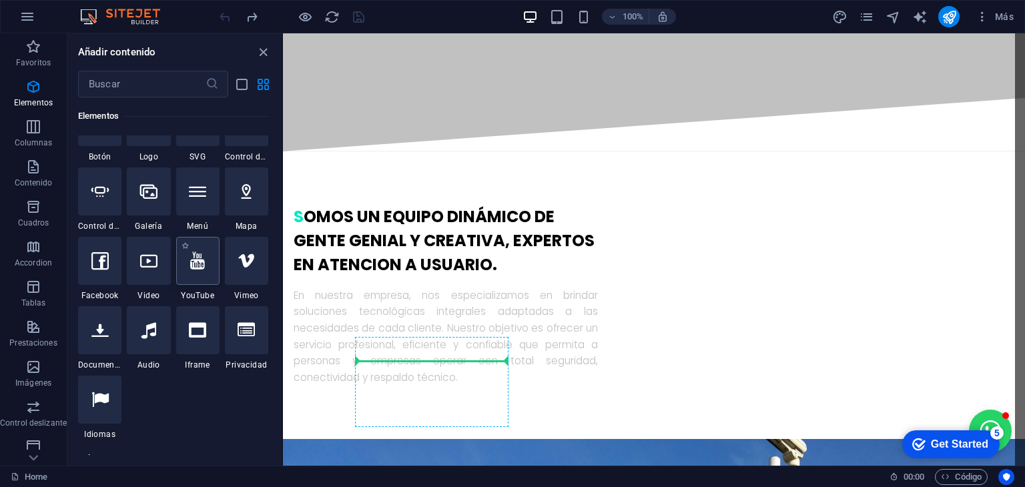
select select "ar16_9"
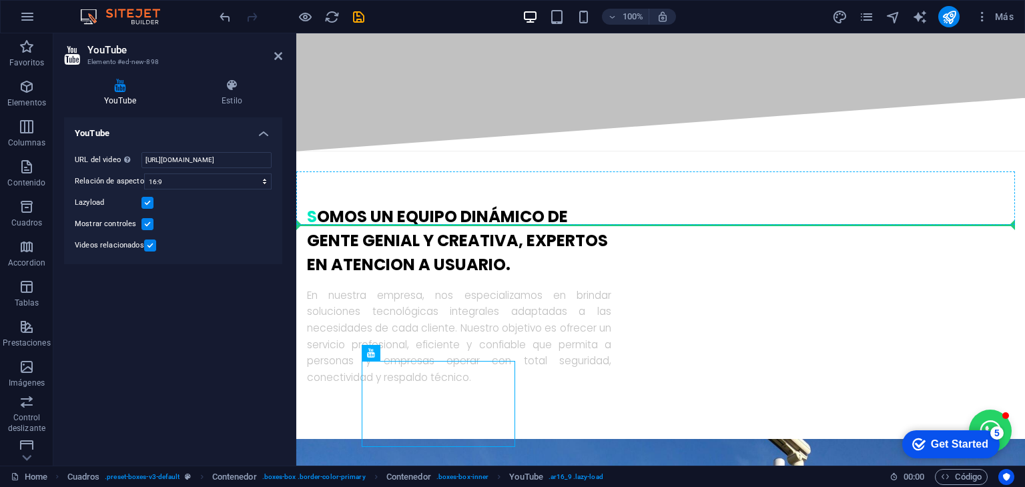
drag, startPoint x: 424, startPoint y: 393, endPoint x: 480, endPoint y: 204, distance: 197.1
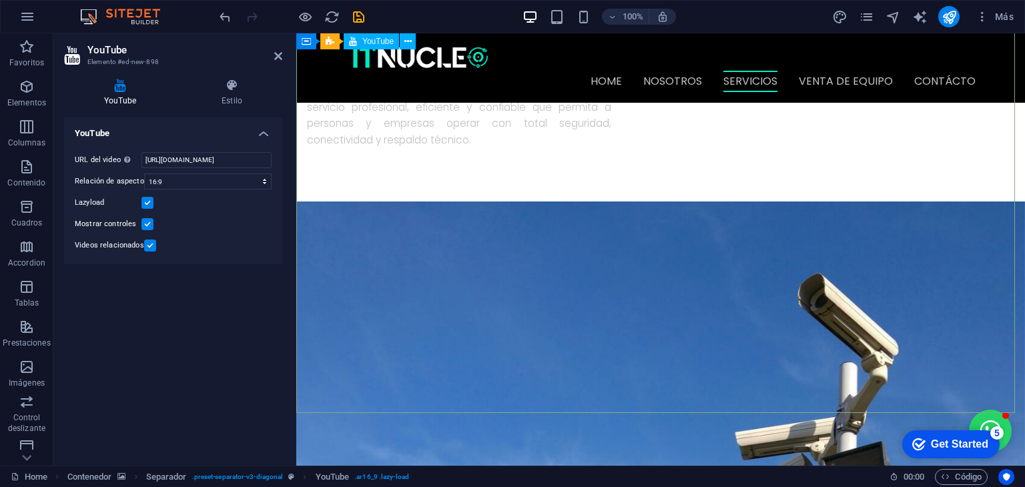
scroll to position [907, 0]
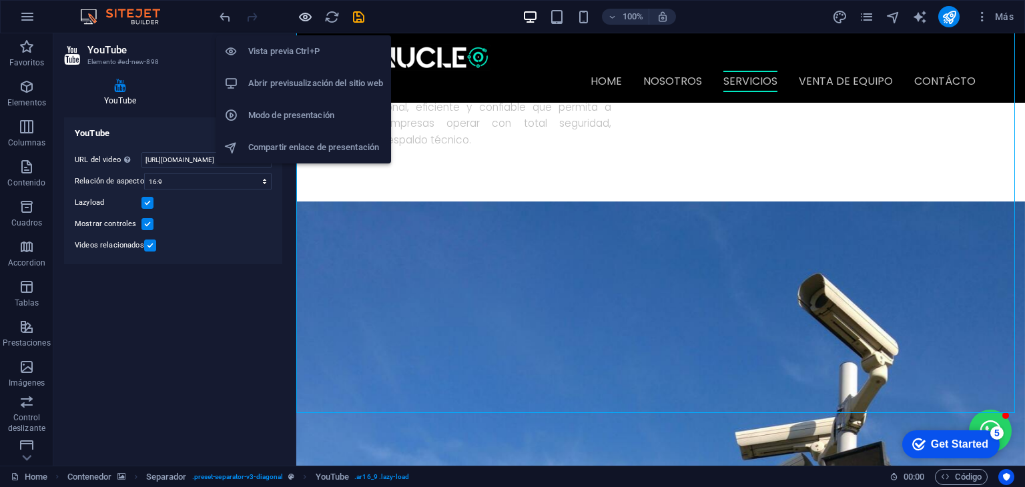
click at [0, 0] on icon "button" at bounding box center [0, 0] width 0 height 0
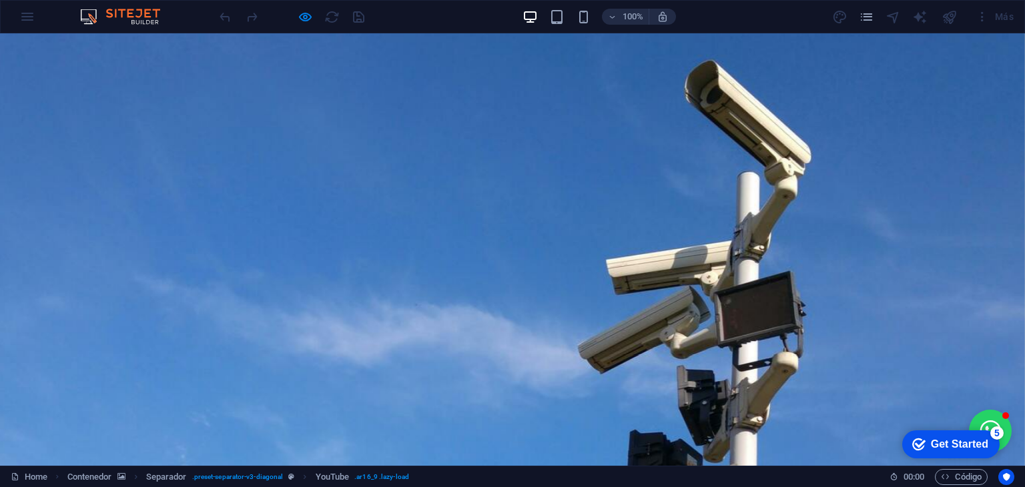
scroll to position [1160, 0]
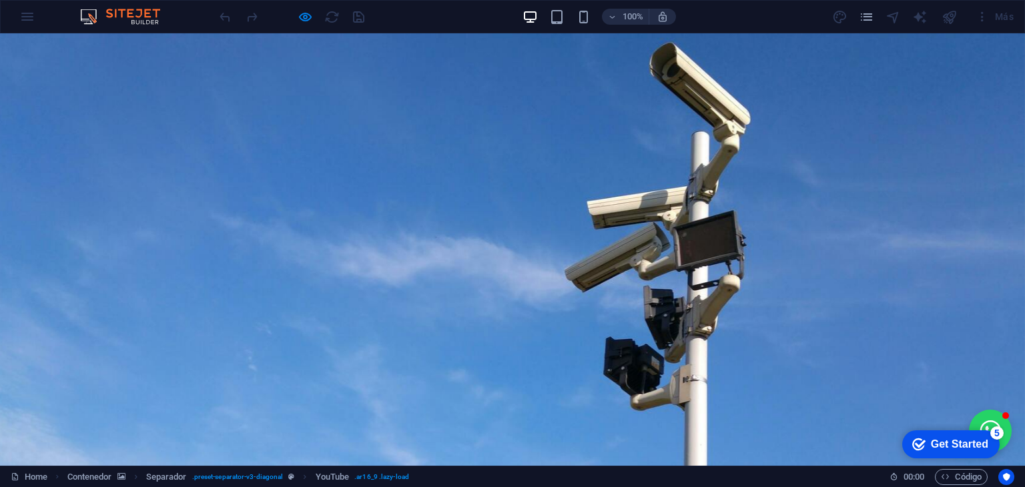
select select "ar16_9"
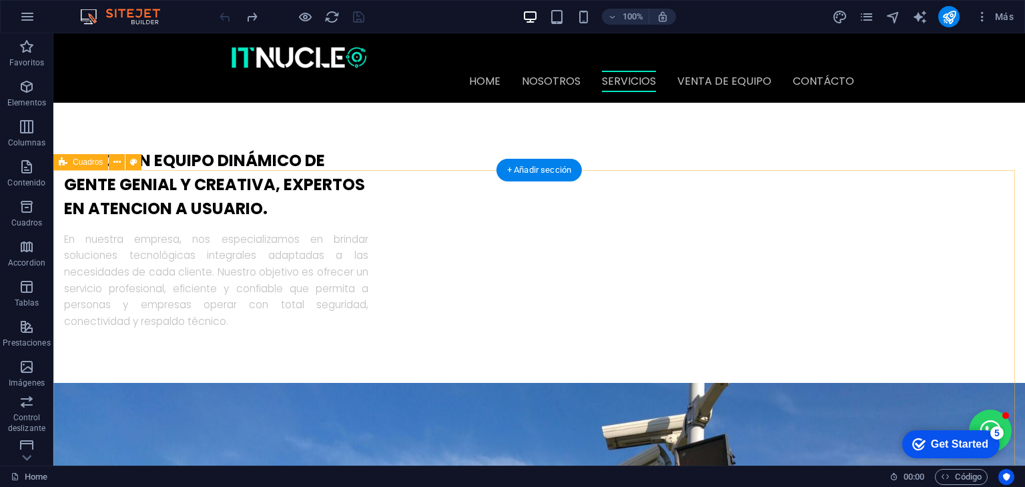
scroll to position [722, 0]
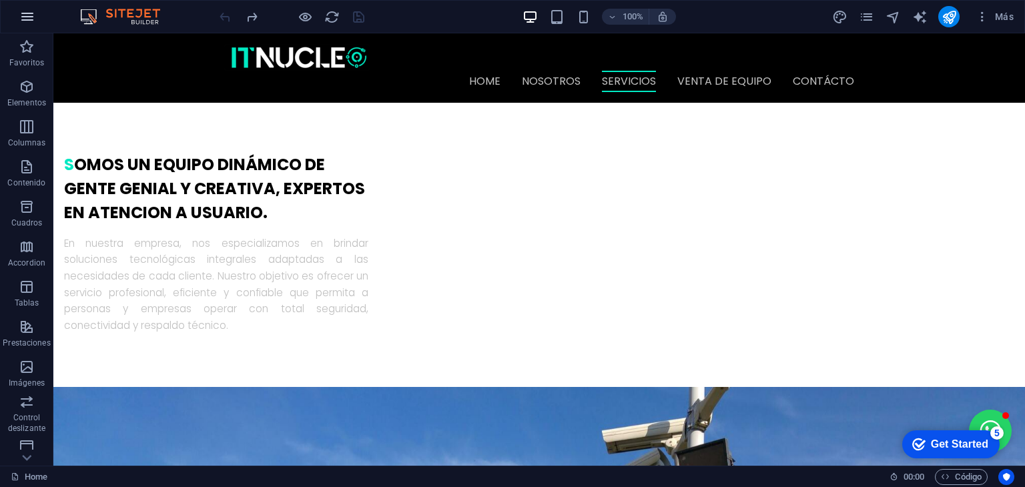
click at [0, 0] on icon "button" at bounding box center [0, 0] width 0 height 0
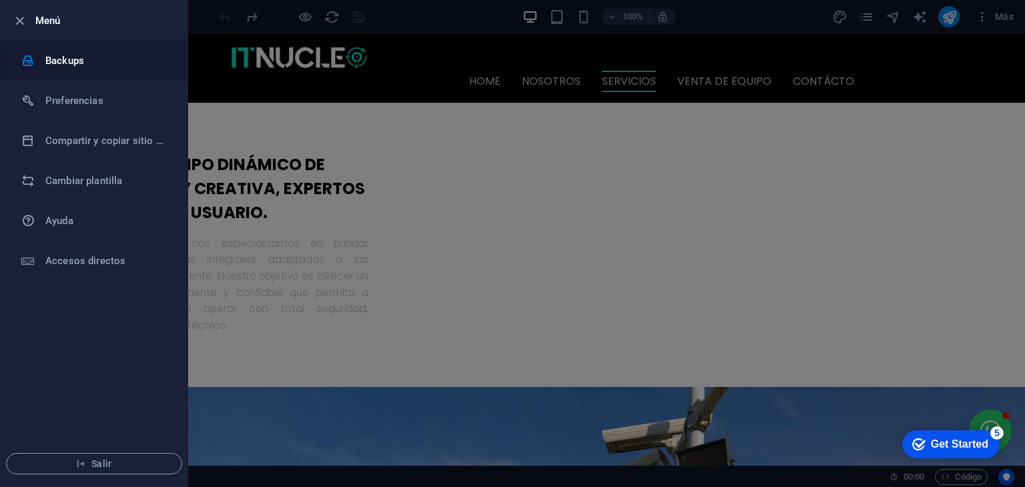
click at [61, 59] on h6 "Backups" at bounding box center [106, 61] width 123 height 16
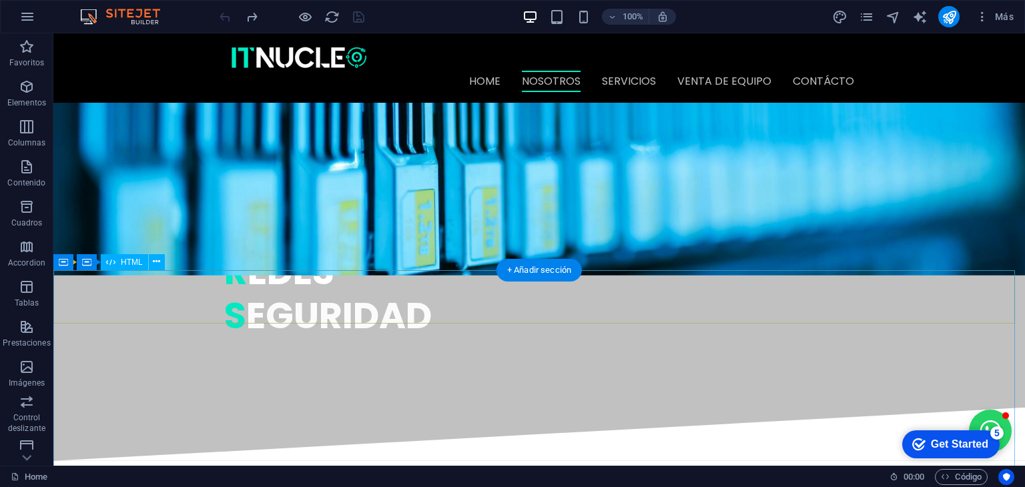
scroll to position [0, 0]
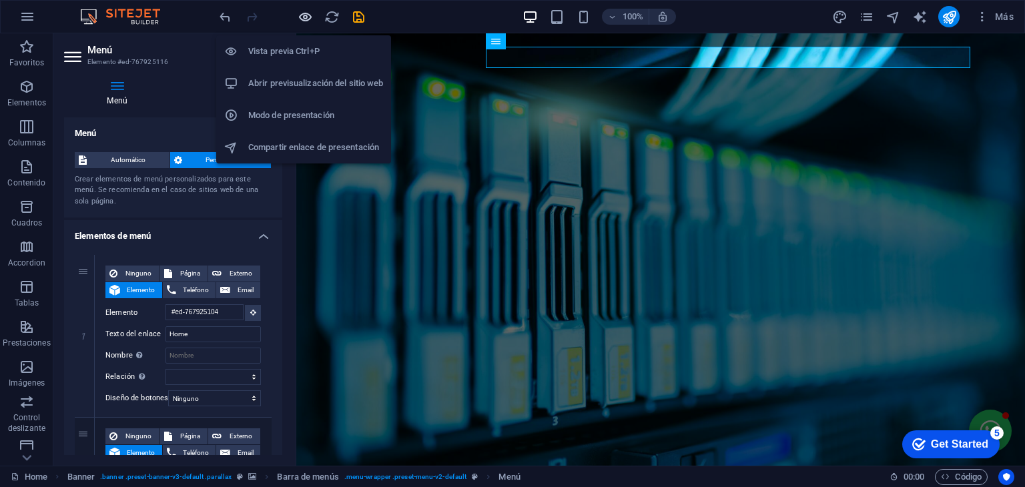
click at [0, 0] on icon "button" at bounding box center [0, 0] width 0 height 0
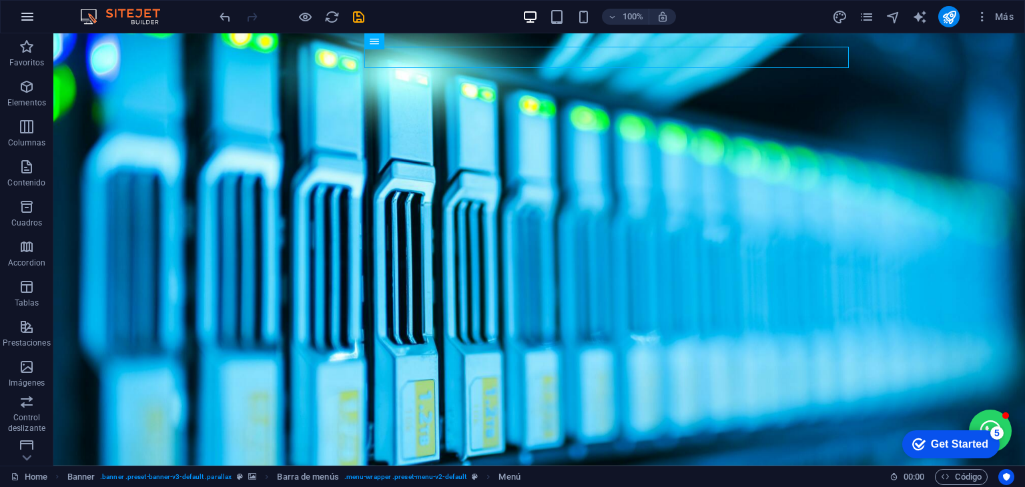
click at [0, 0] on icon "button" at bounding box center [0, 0] width 0 height 0
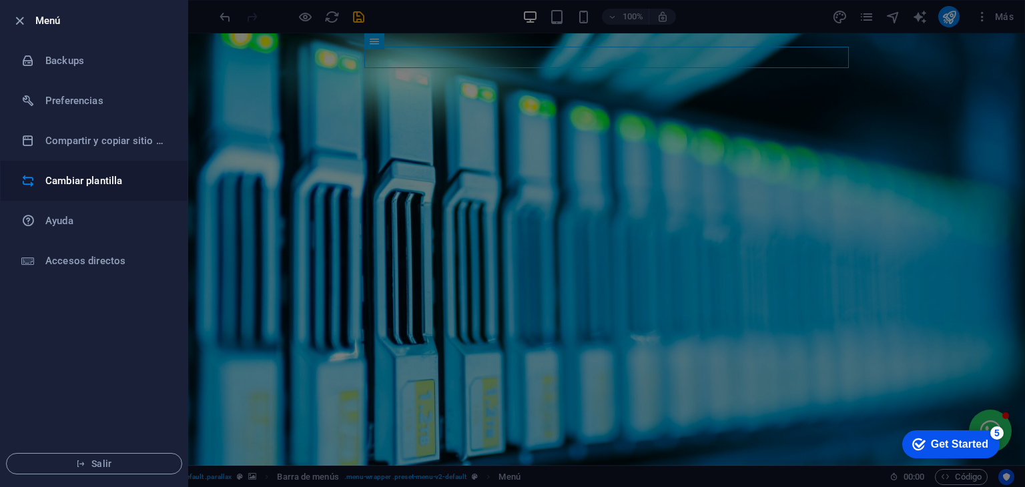
click at [87, 176] on h6 "Cambiar plantilla" at bounding box center [106, 181] width 123 height 16
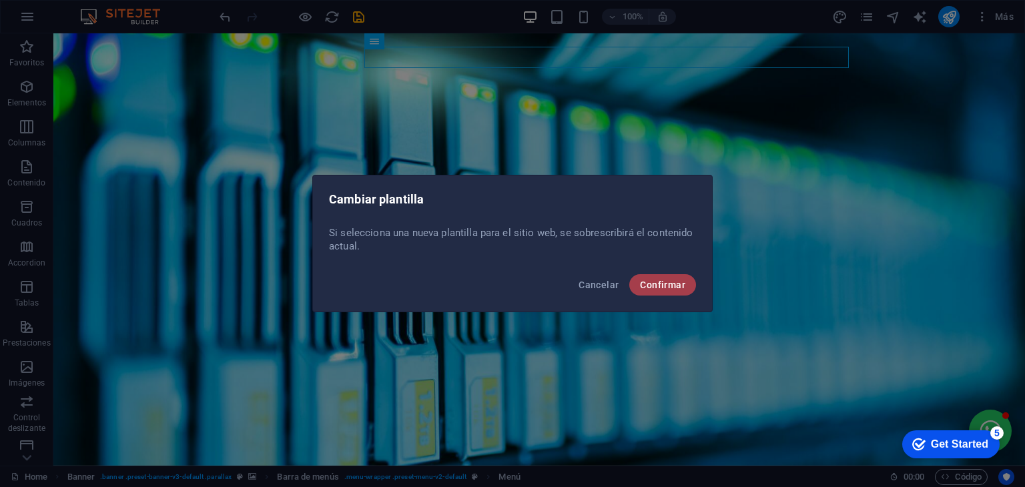
click at [654, 283] on span "Confirmar" at bounding box center [662, 285] width 45 height 11
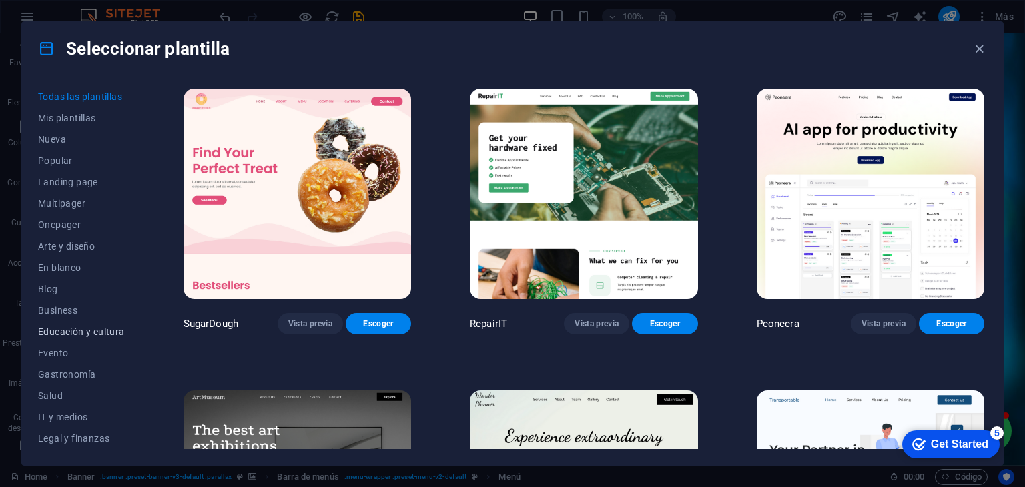
click at [73, 331] on span "Educación y cultura" at bounding box center [81, 331] width 87 height 11
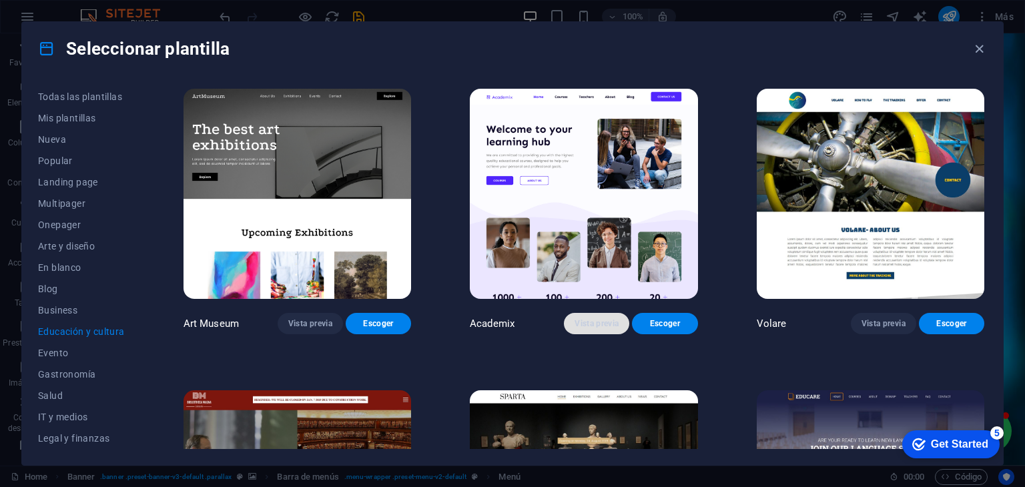
click at [584, 324] on span "Vista previa" at bounding box center [596, 323] width 44 height 11
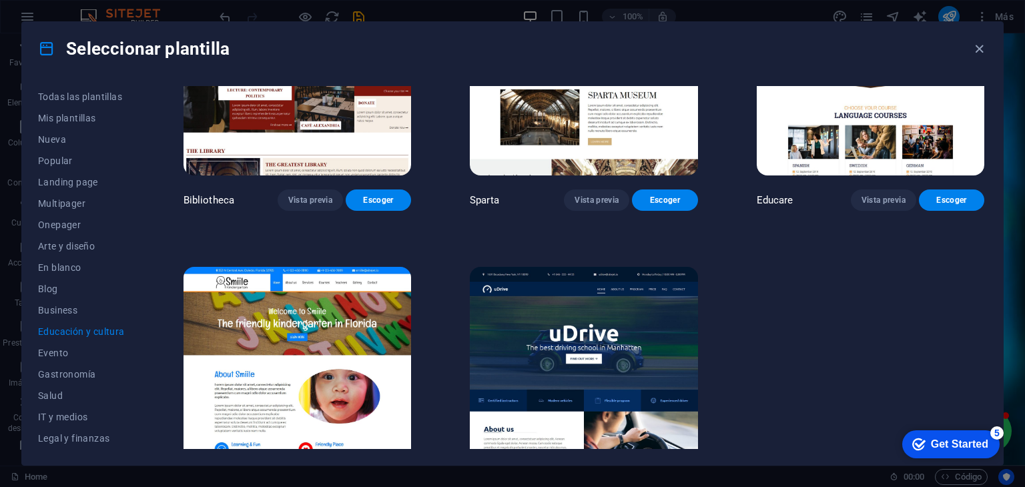
scroll to position [424, 0]
click at [862, 191] on button "Vista previa" at bounding box center [883, 199] width 65 height 21
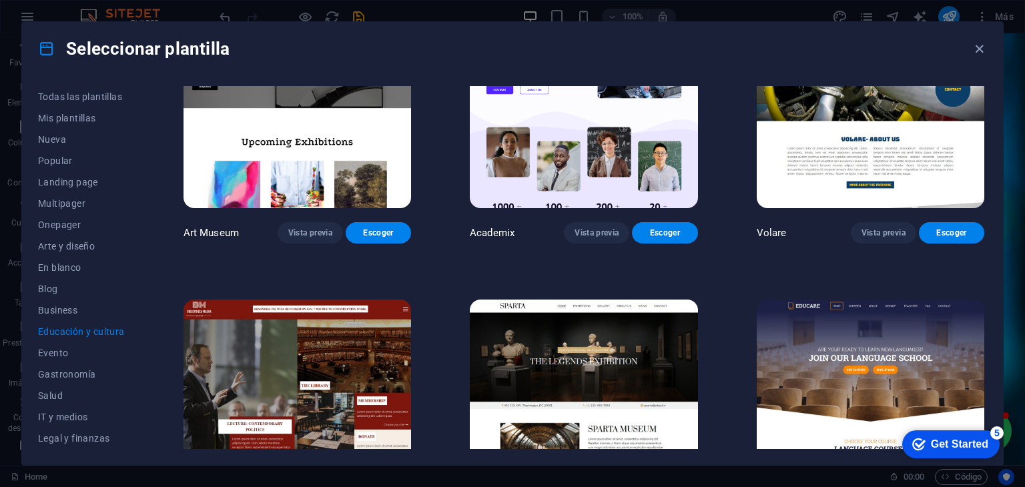
scroll to position [92, 0]
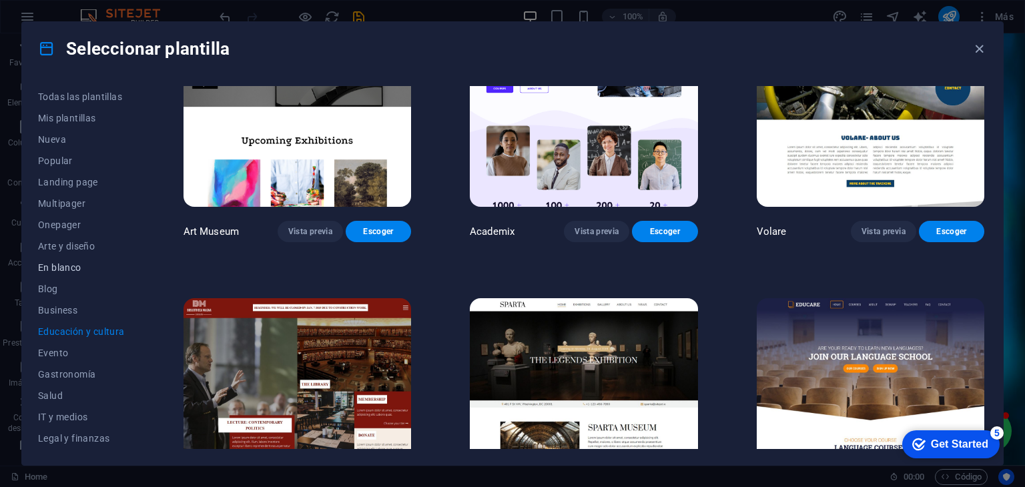
click at [69, 271] on span "En blanco" at bounding box center [81, 267] width 87 height 11
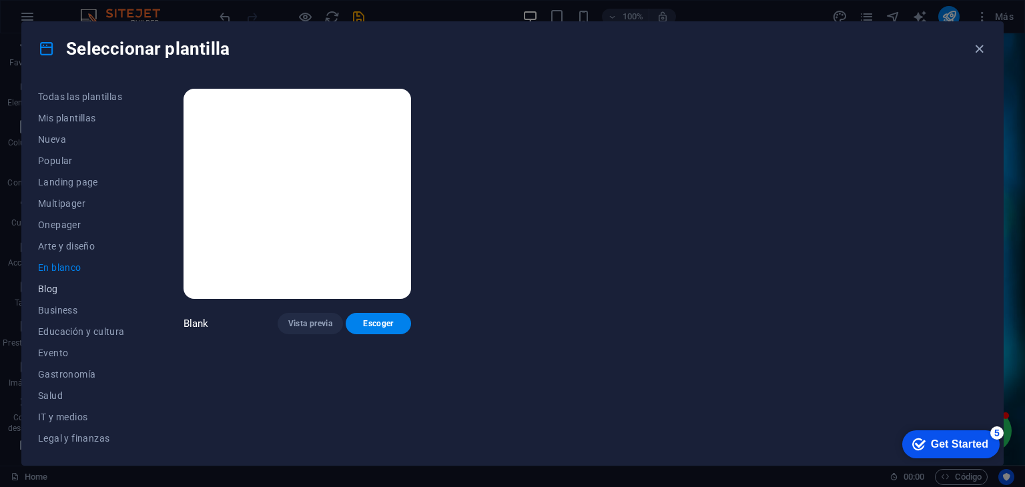
click at [62, 286] on span "Blog" at bounding box center [81, 289] width 87 height 11
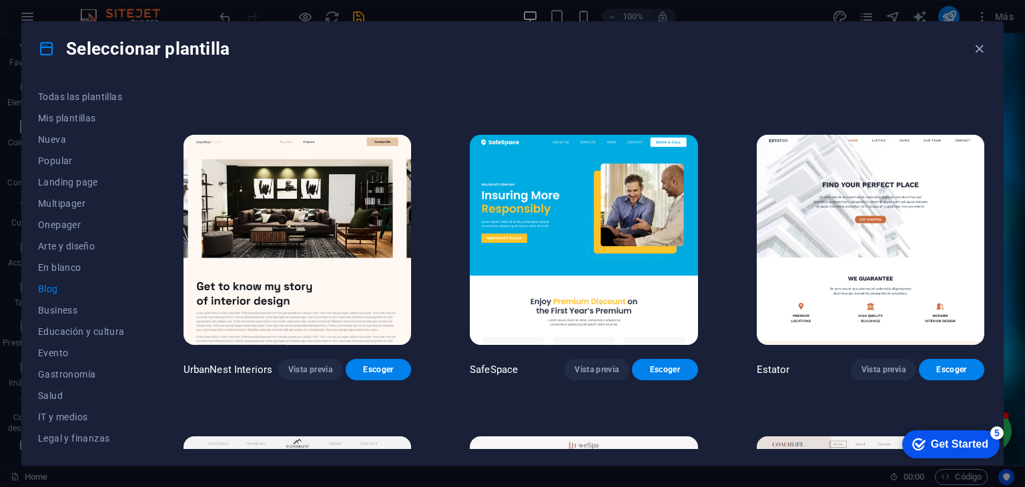
scroll to position [555, 0]
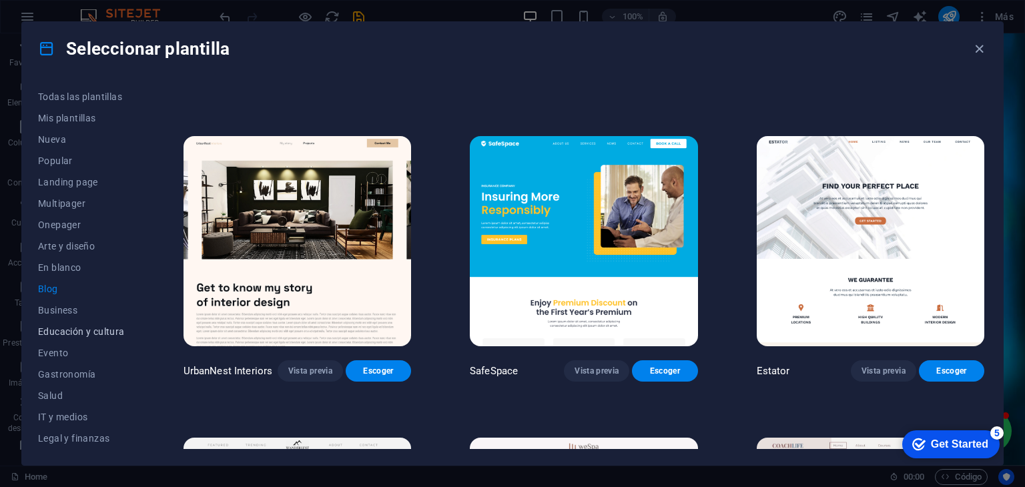
click at [77, 326] on span "Educación y cultura" at bounding box center [81, 331] width 87 height 11
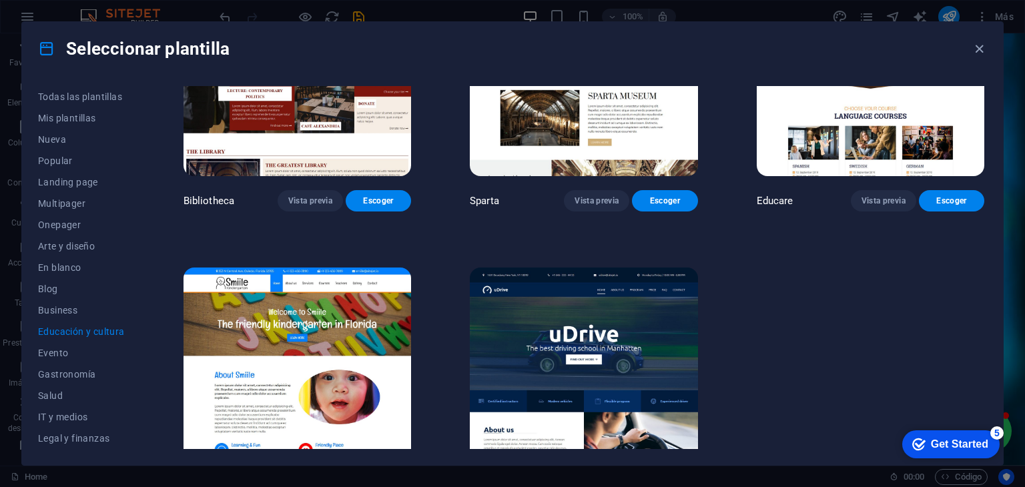
scroll to position [423, 0]
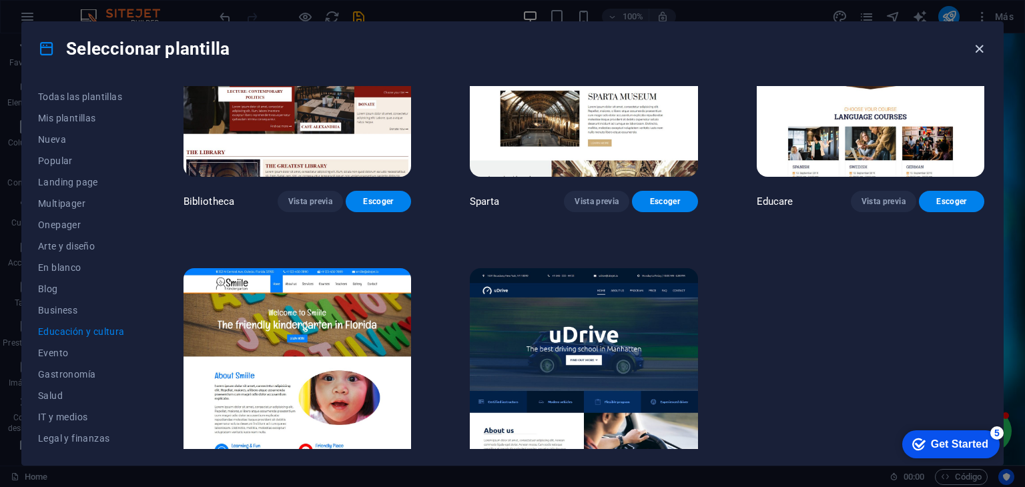
click at [973, 50] on icon "button" at bounding box center [978, 48] width 15 height 15
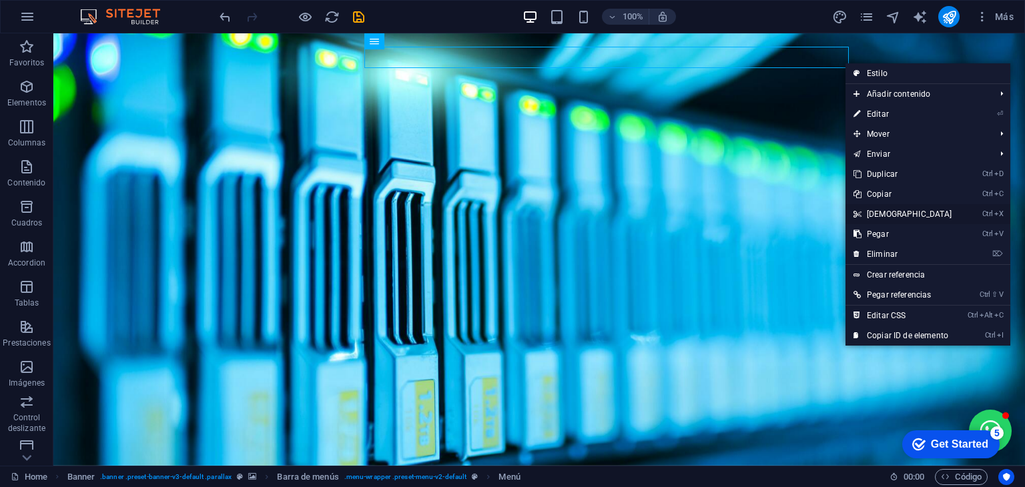
click at [880, 212] on link "Ctrl X Cortar" at bounding box center [902, 214] width 115 height 20
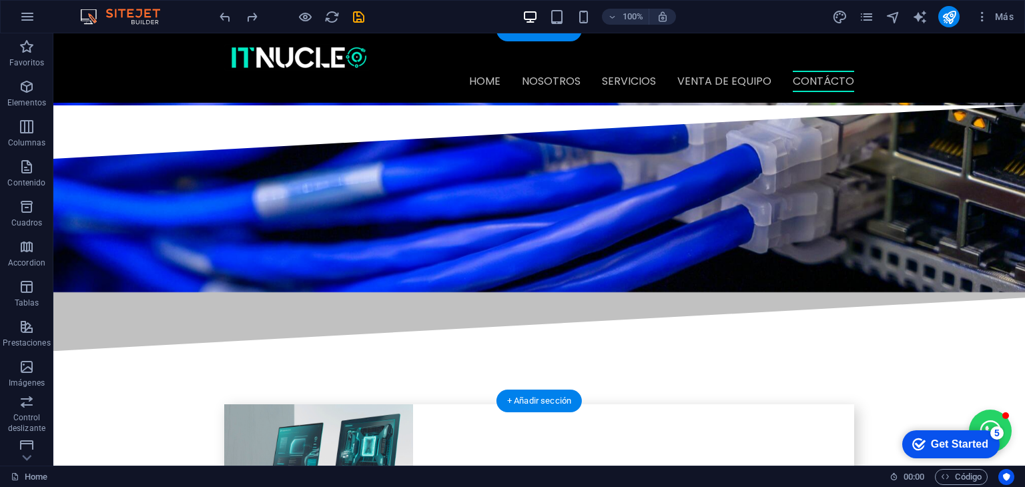
scroll to position [2446, 0]
